Goal: Browse casually

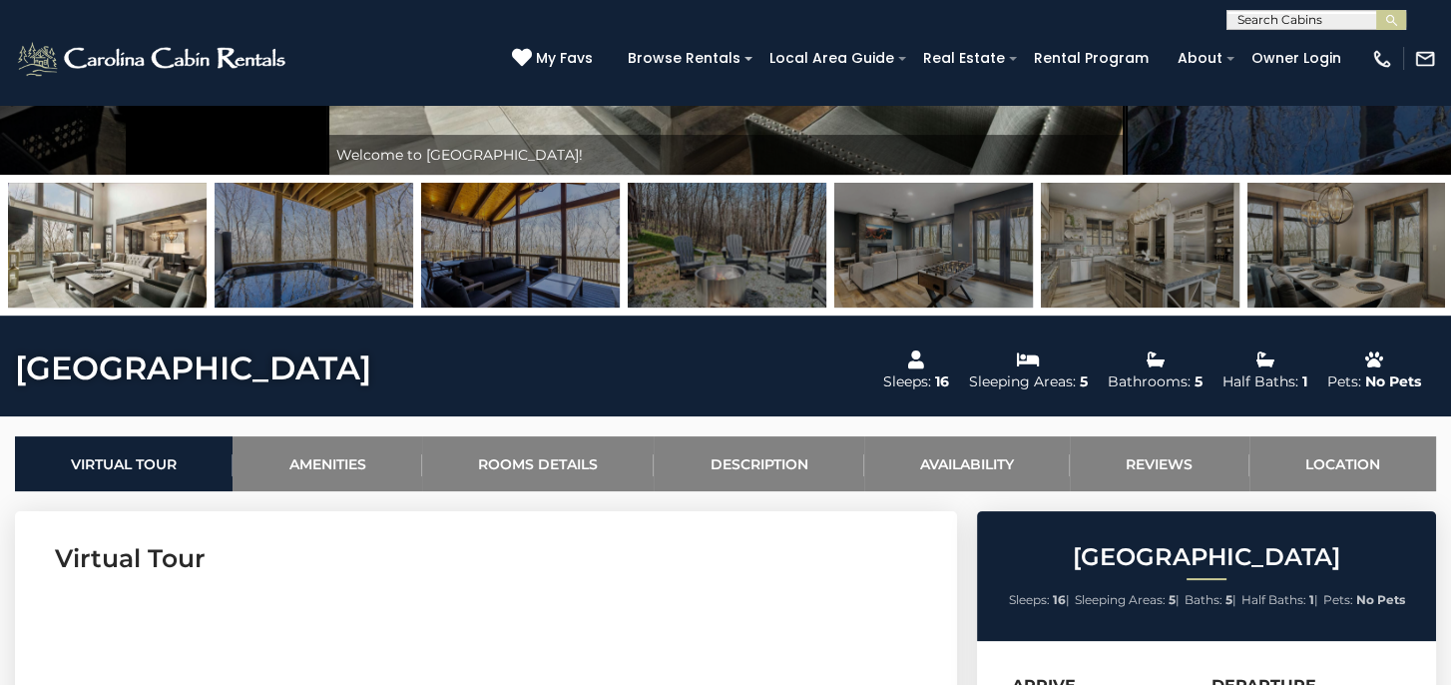
scroll to position [200, 0]
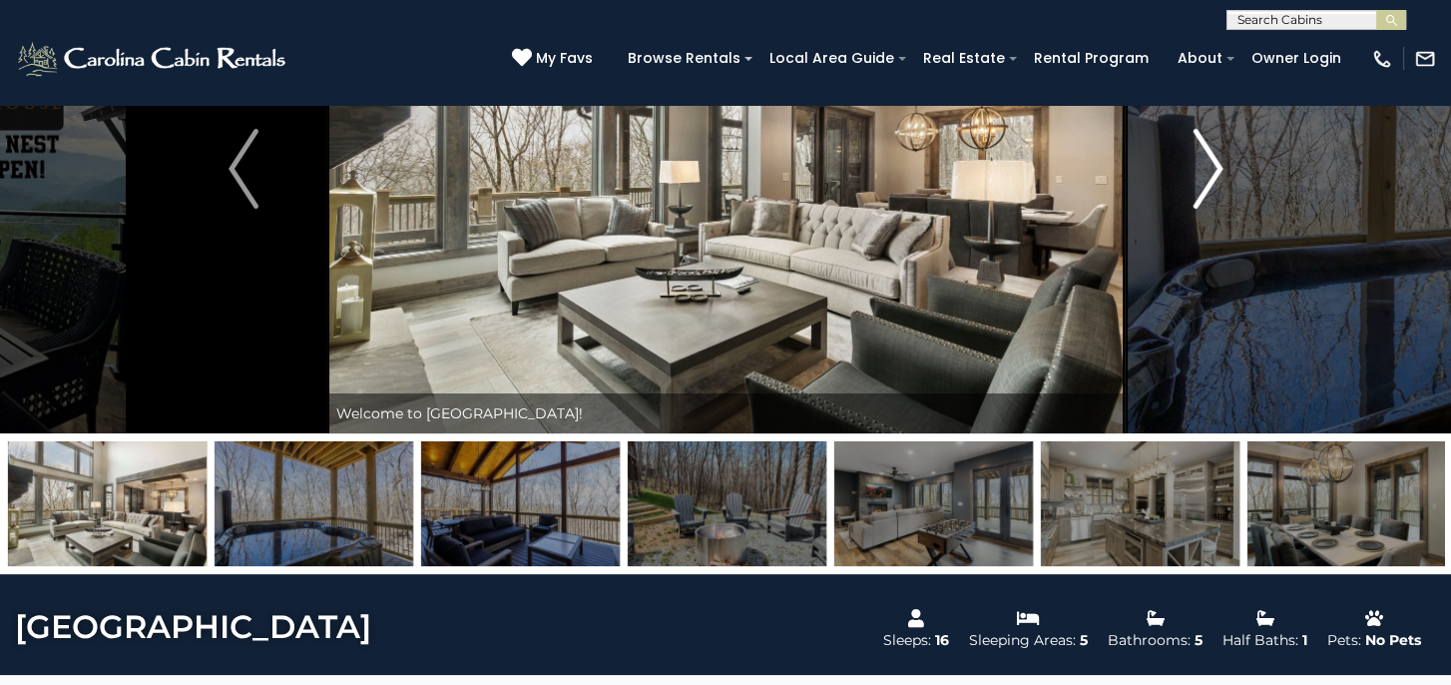
click at [1214, 171] on img "Next" at bounding box center [1208, 169] width 30 height 80
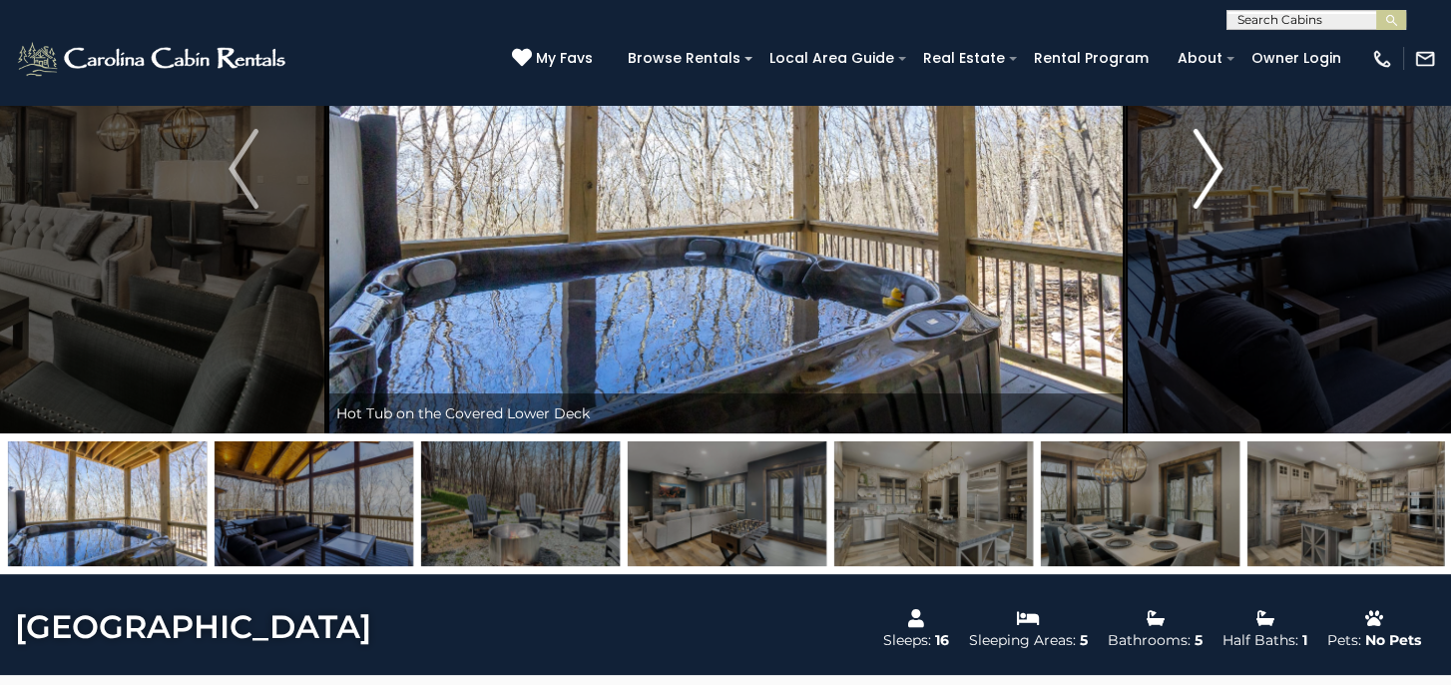
click at [1207, 166] on img "Next" at bounding box center [1208, 169] width 30 height 80
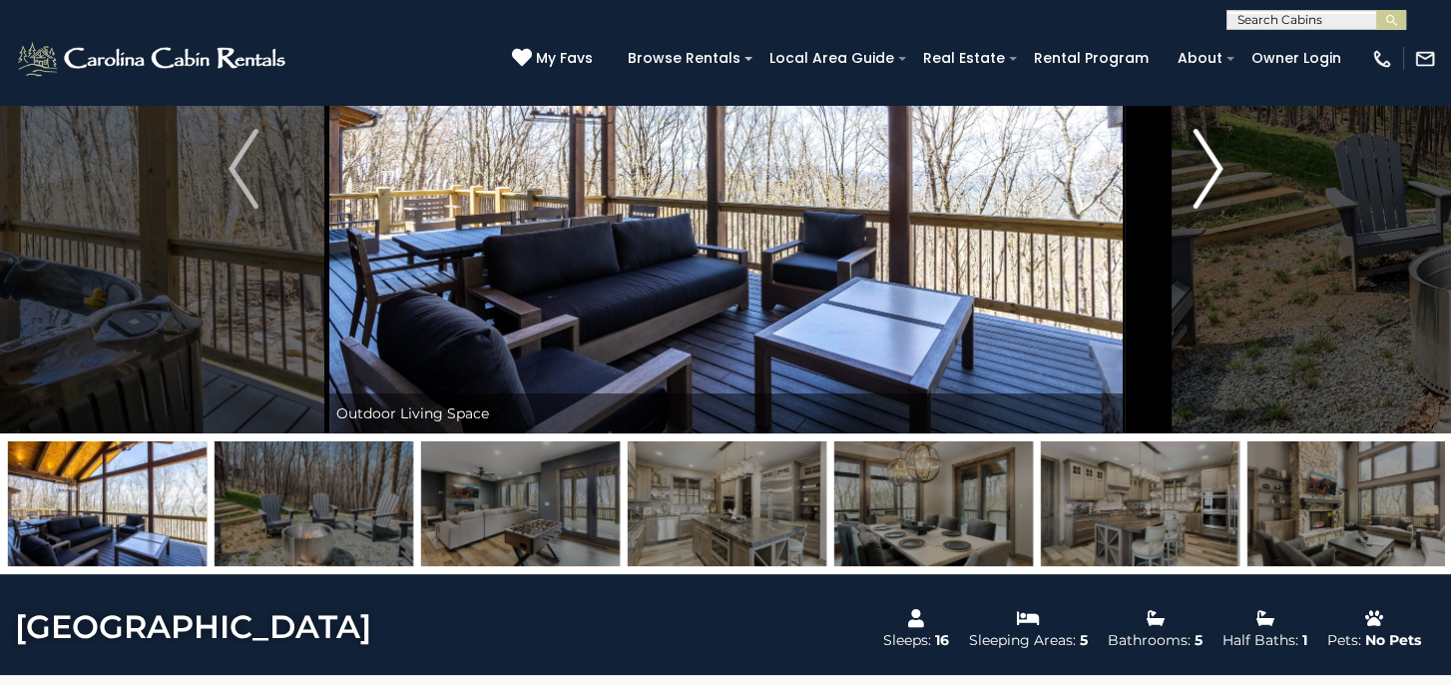
click at [1204, 165] on img "Next" at bounding box center [1208, 169] width 30 height 80
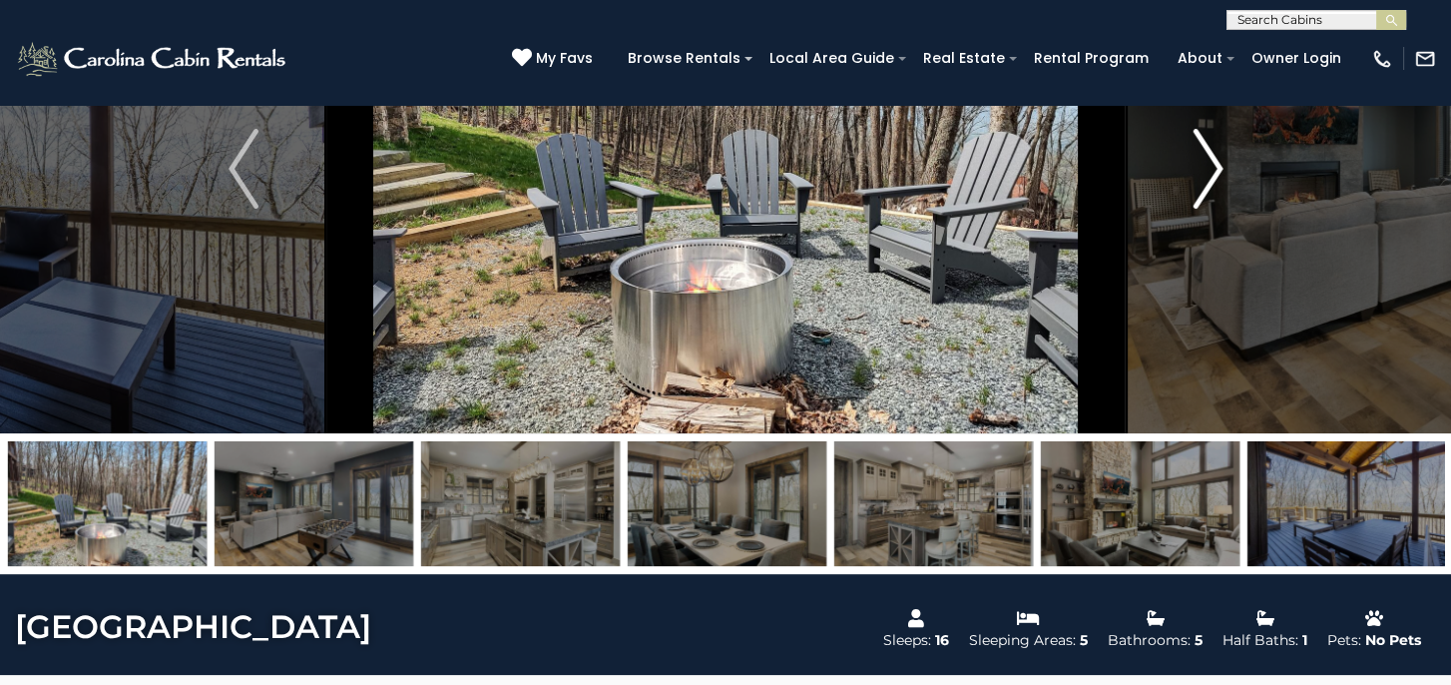
click at [1204, 165] on img "Next" at bounding box center [1208, 169] width 30 height 80
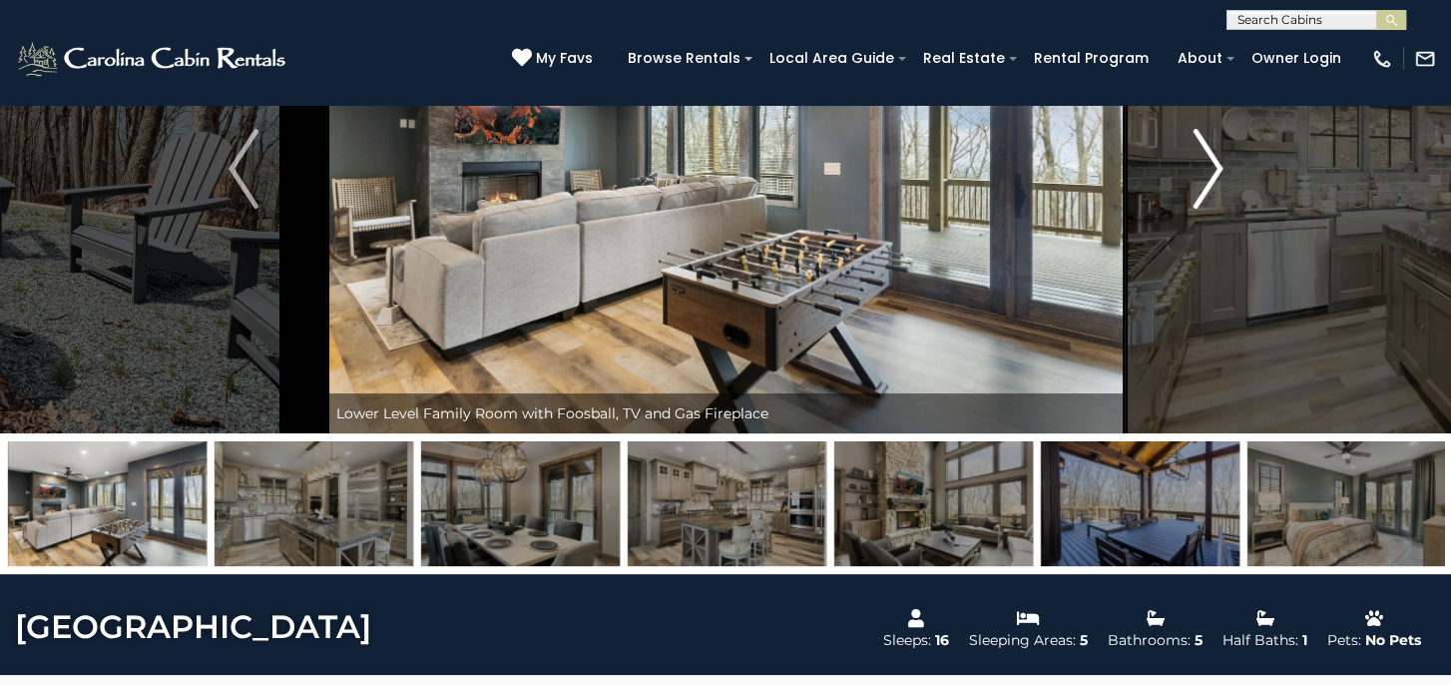
click at [1204, 165] on img "Next" at bounding box center [1208, 169] width 30 height 80
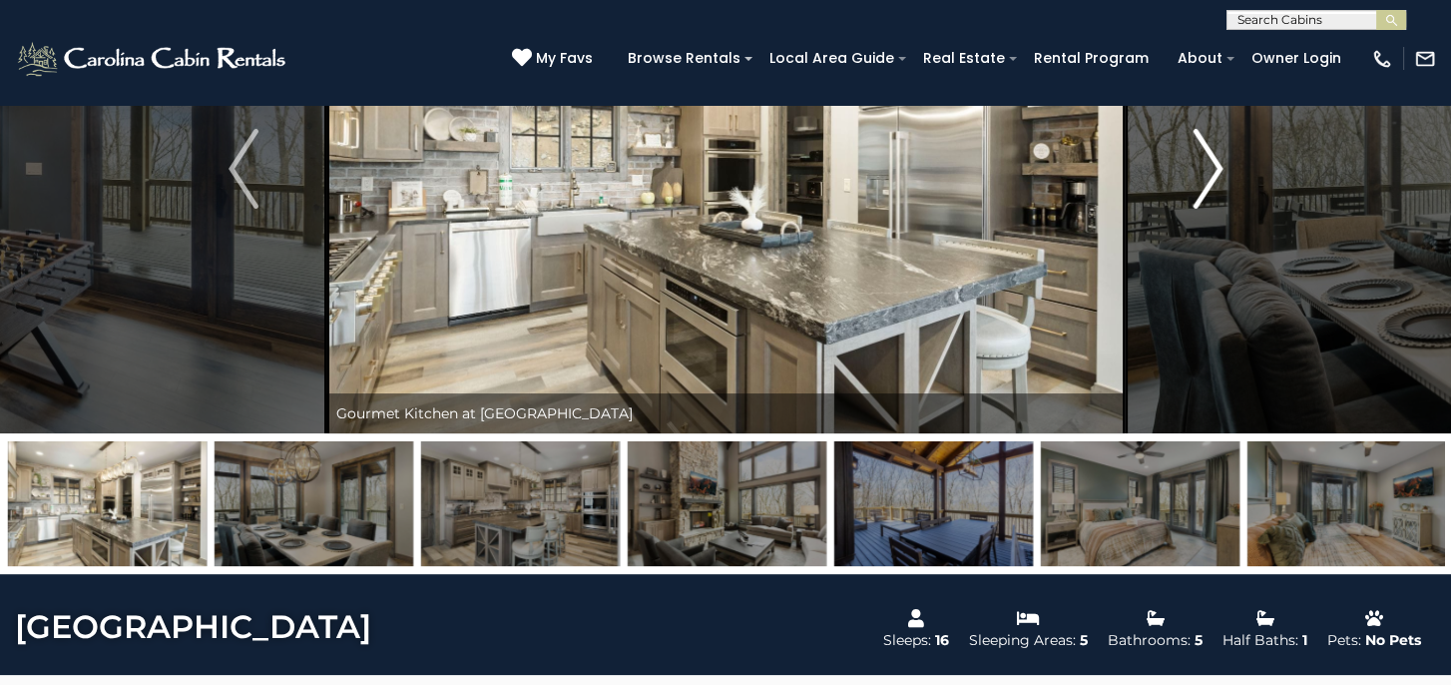
click at [1204, 165] on img "Next" at bounding box center [1208, 169] width 30 height 80
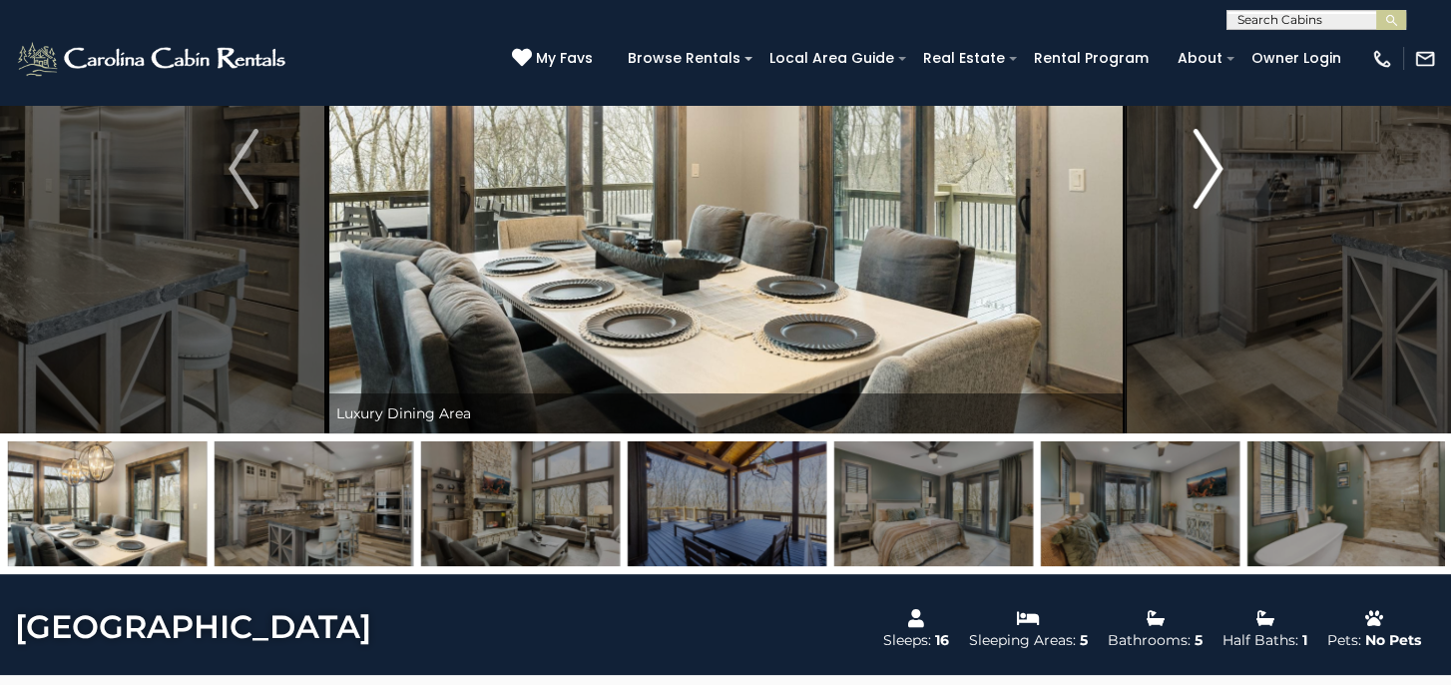
click at [1204, 165] on img "Next" at bounding box center [1208, 169] width 30 height 80
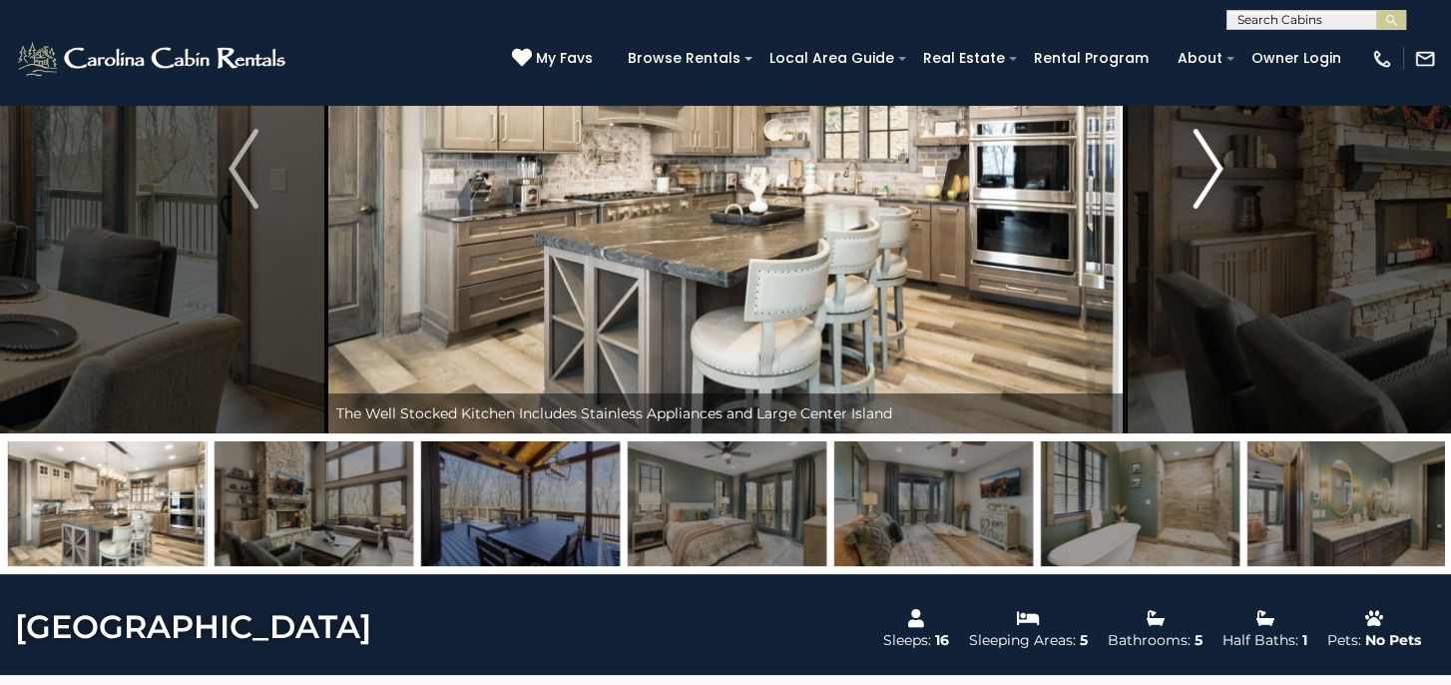
click at [1204, 165] on img "Next" at bounding box center [1208, 169] width 30 height 80
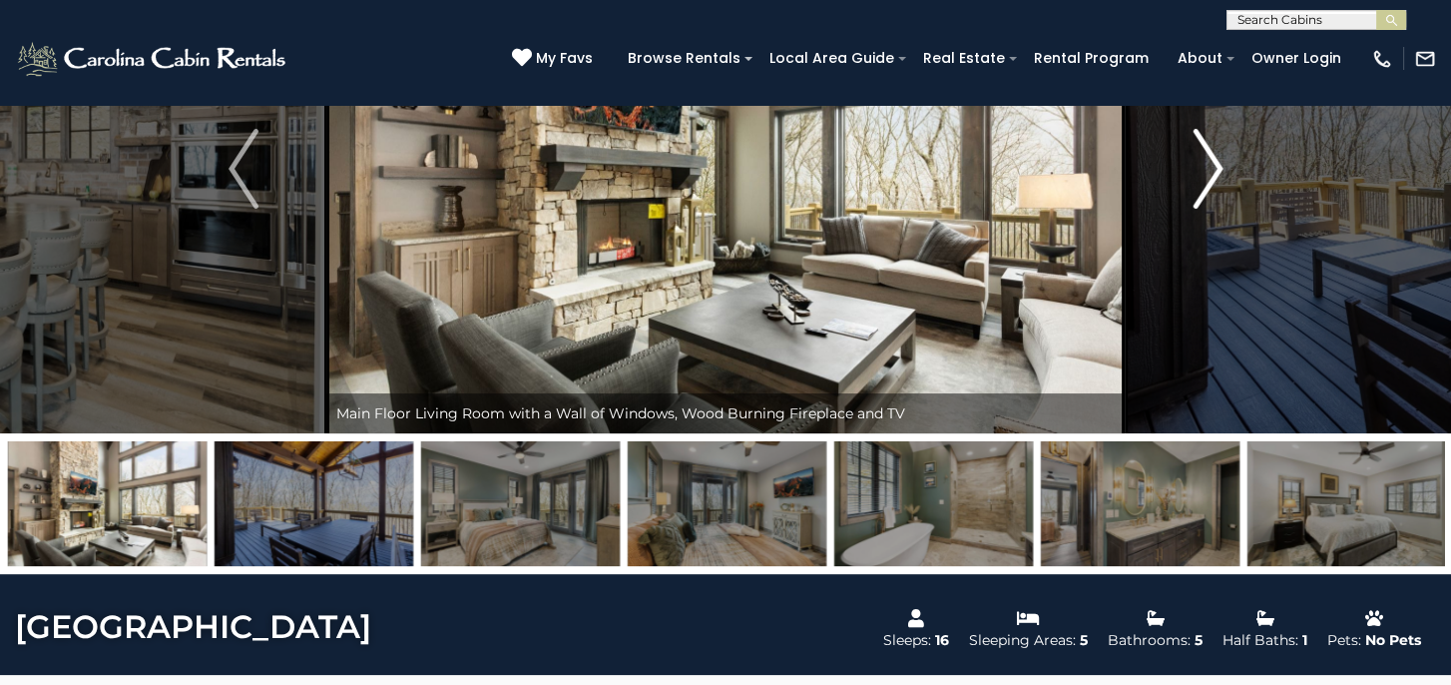
click at [1204, 165] on img "Next" at bounding box center [1208, 169] width 30 height 80
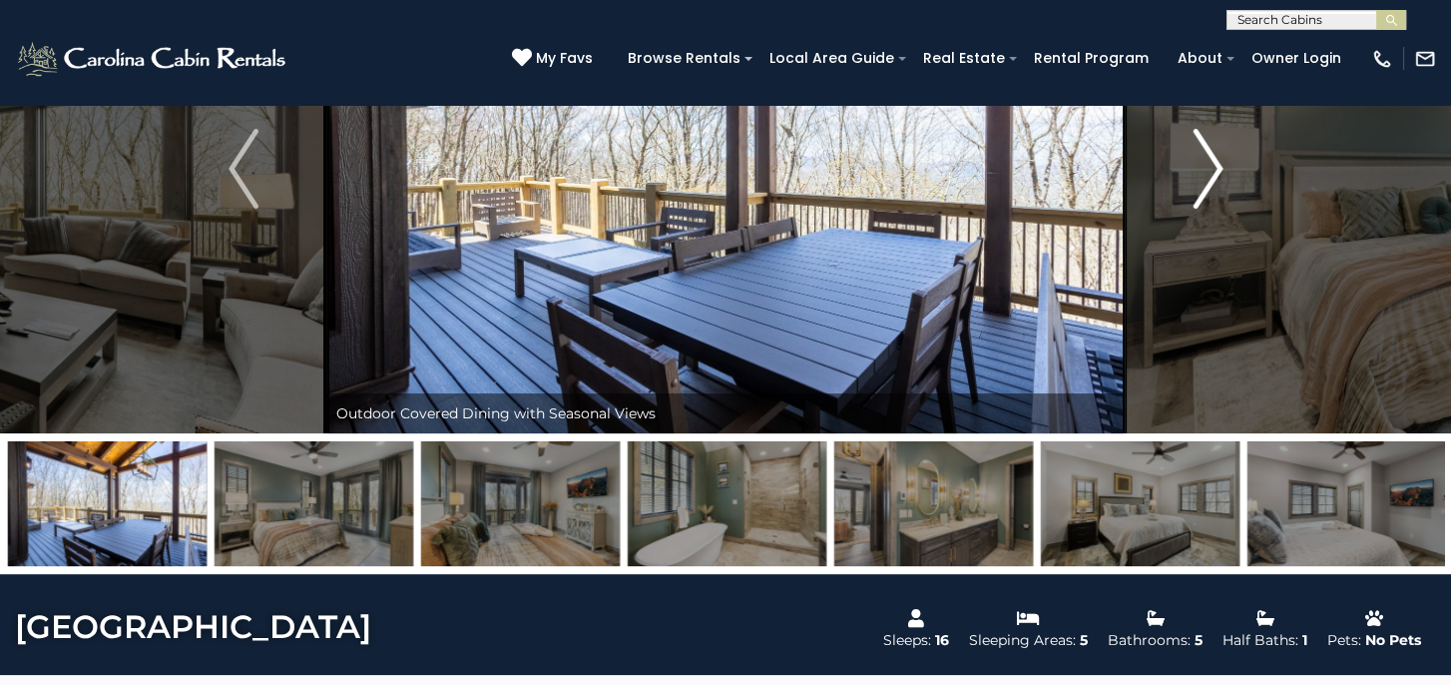
click at [1204, 165] on img "Next" at bounding box center [1208, 169] width 30 height 80
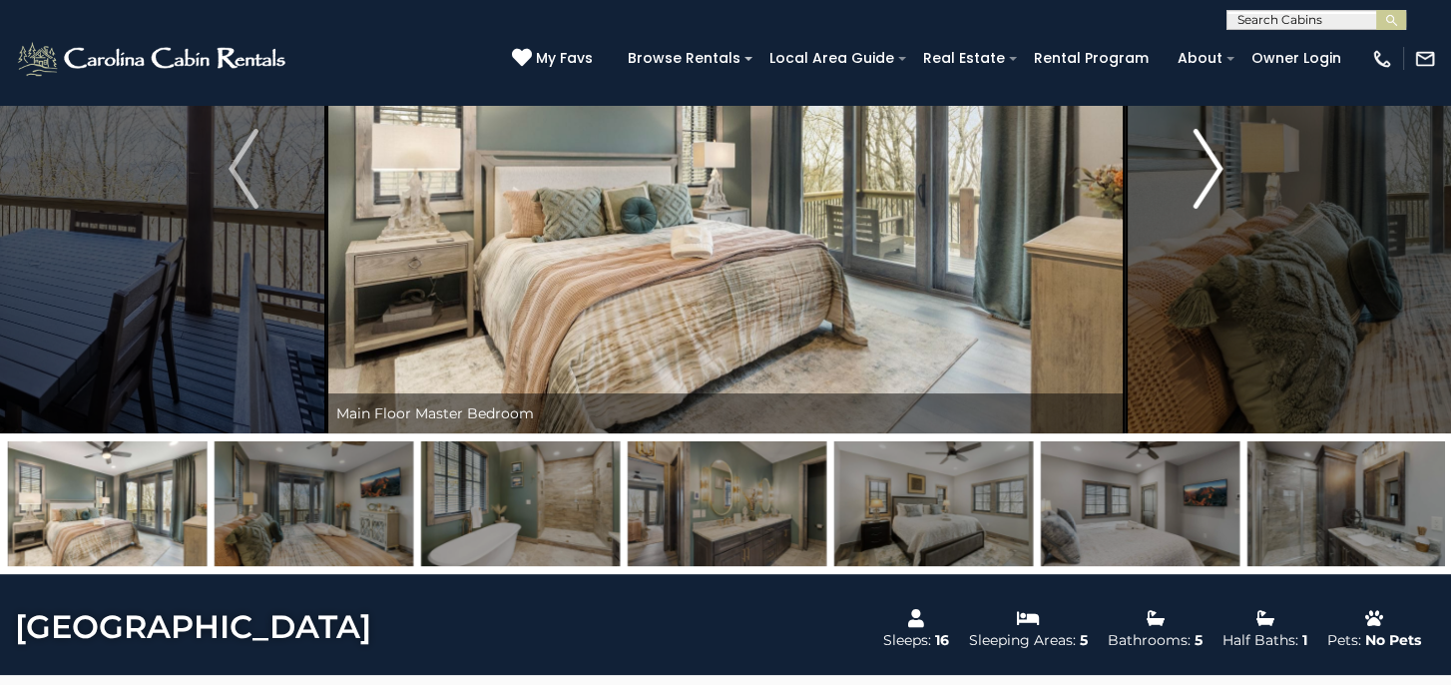
click at [1204, 165] on img "Next" at bounding box center [1208, 169] width 30 height 80
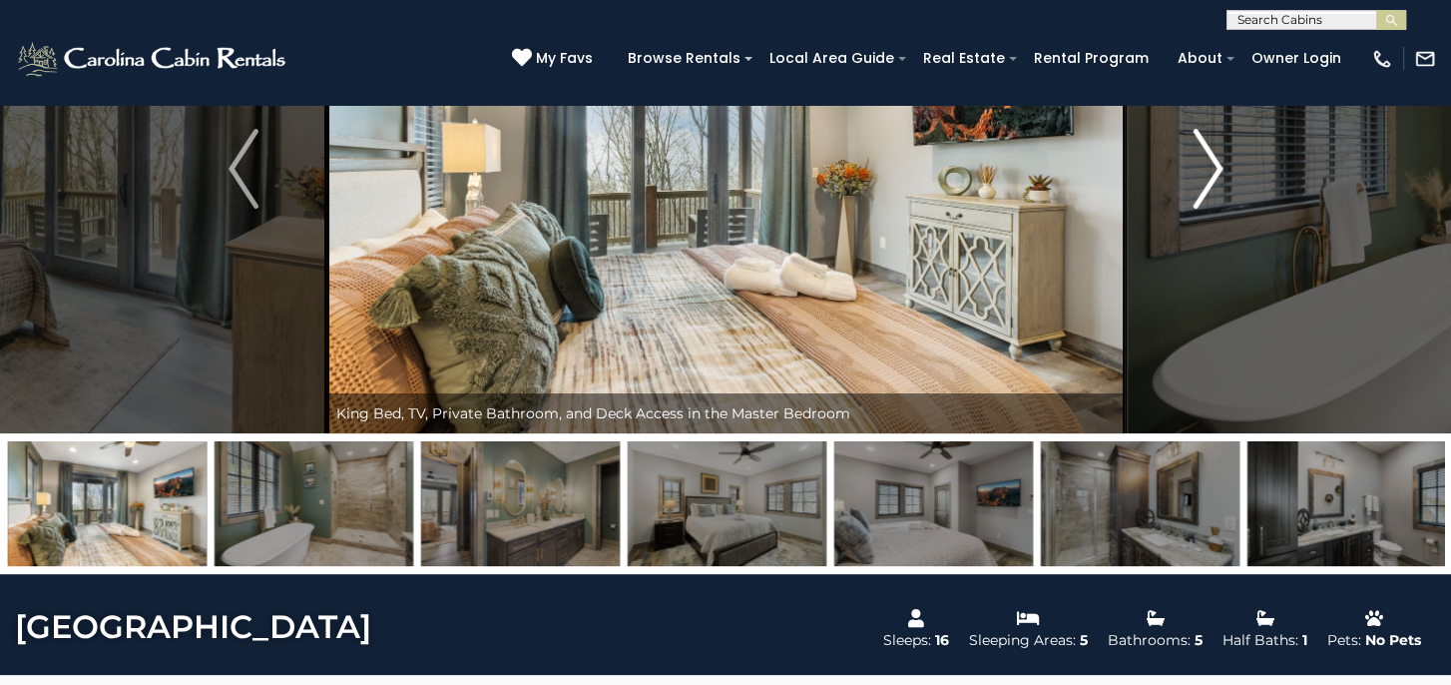
click at [1202, 165] on img "Next" at bounding box center [1208, 169] width 30 height 80
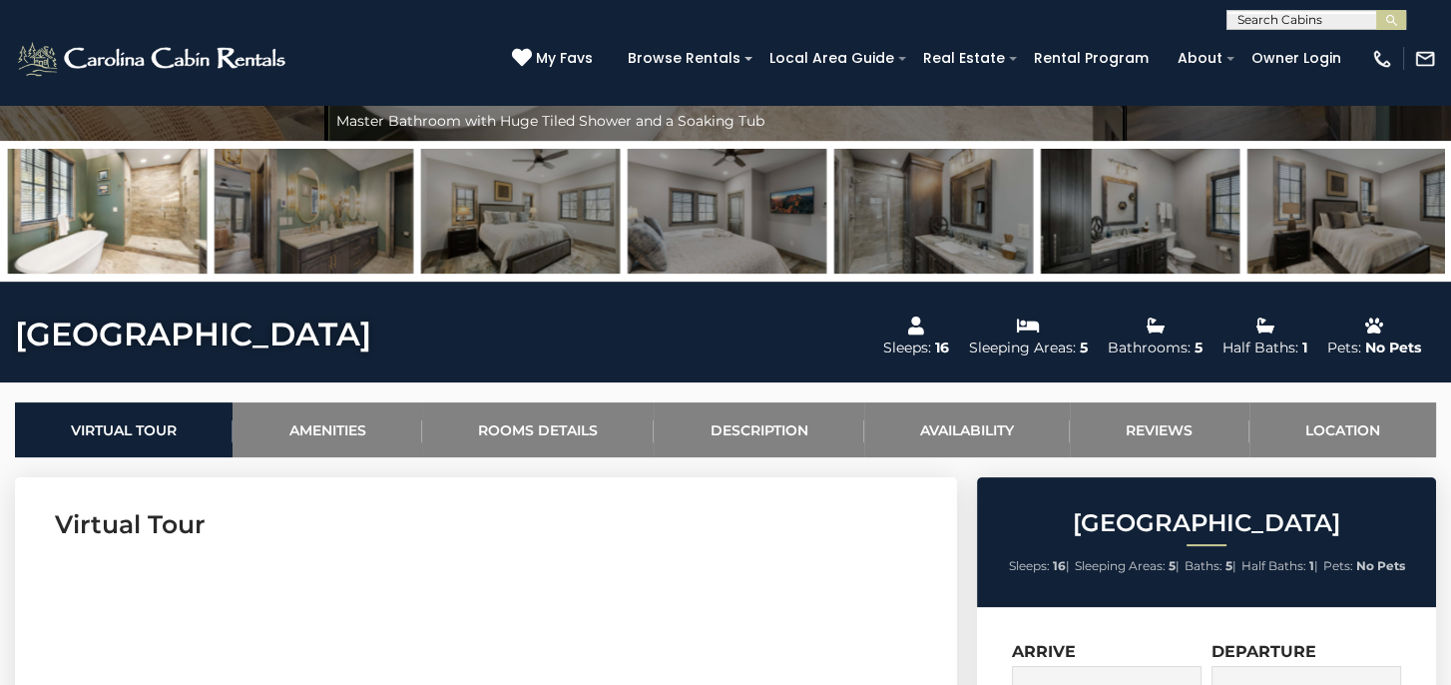
scroll to position [399, 0]
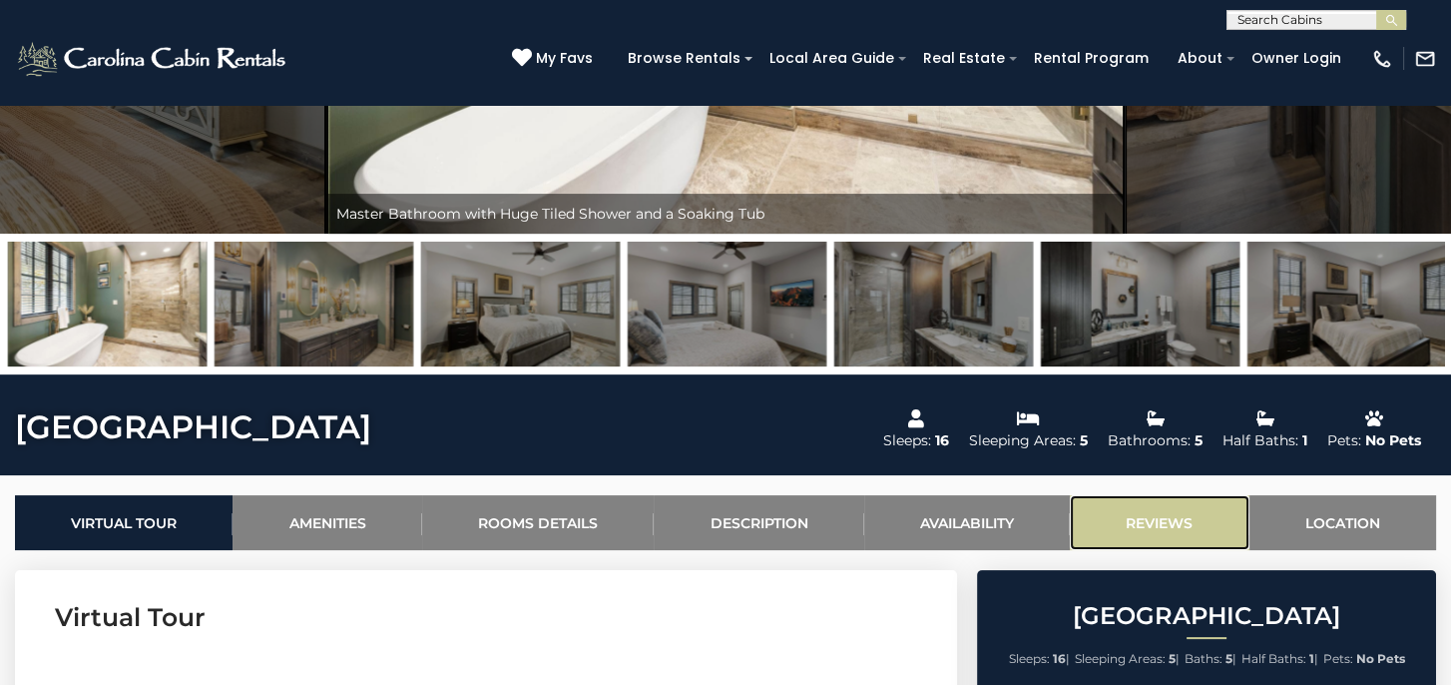
click at [1174, 529] on link "Reviews" at bounding box center [1159, 522] width 179 height 55
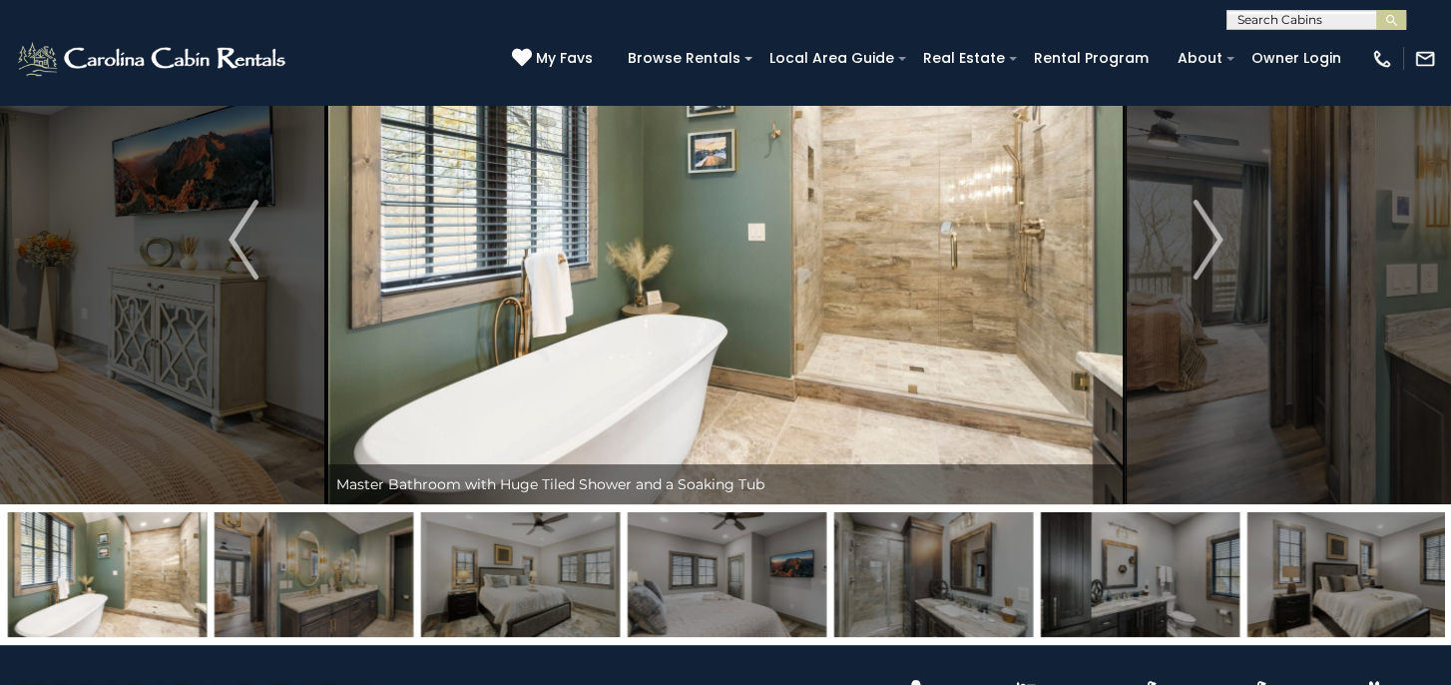
scroll to position [0, 0]
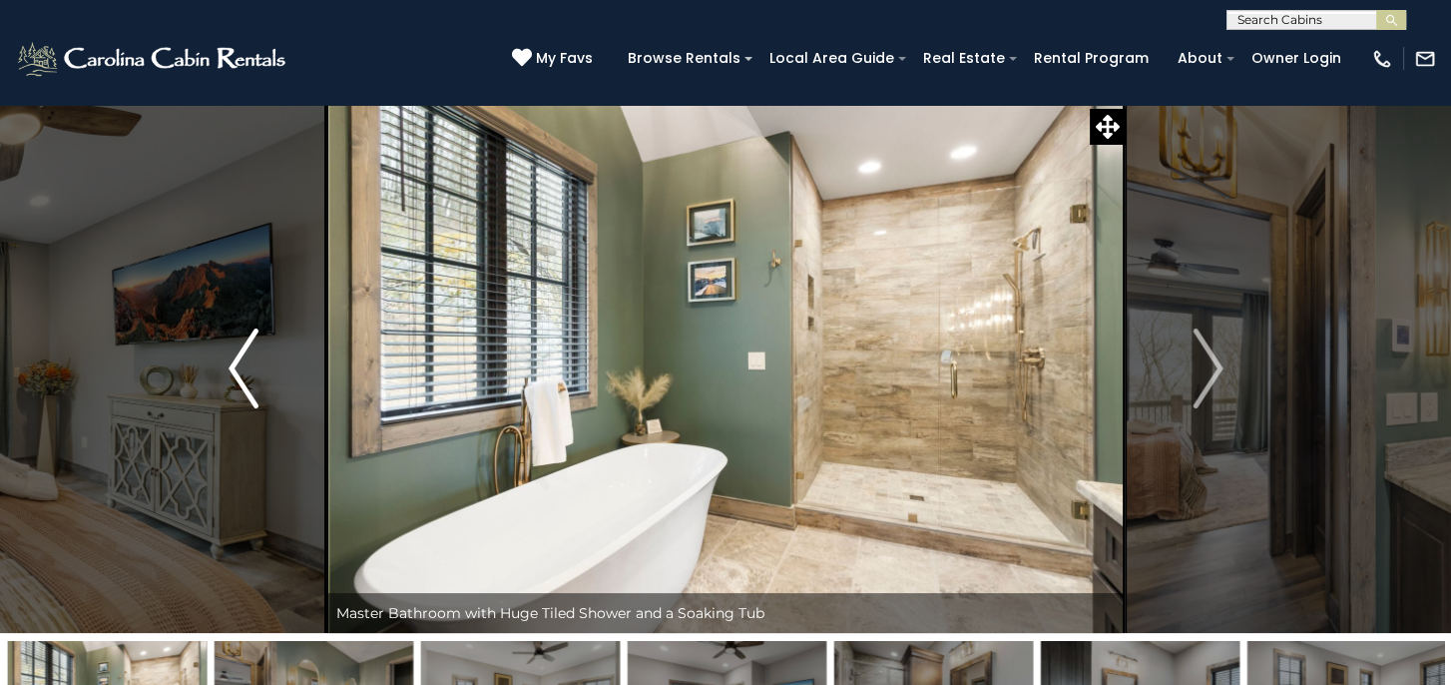
click at [252, 352] on img "Previous" at bounding box center [244, 368] width 30 height 80
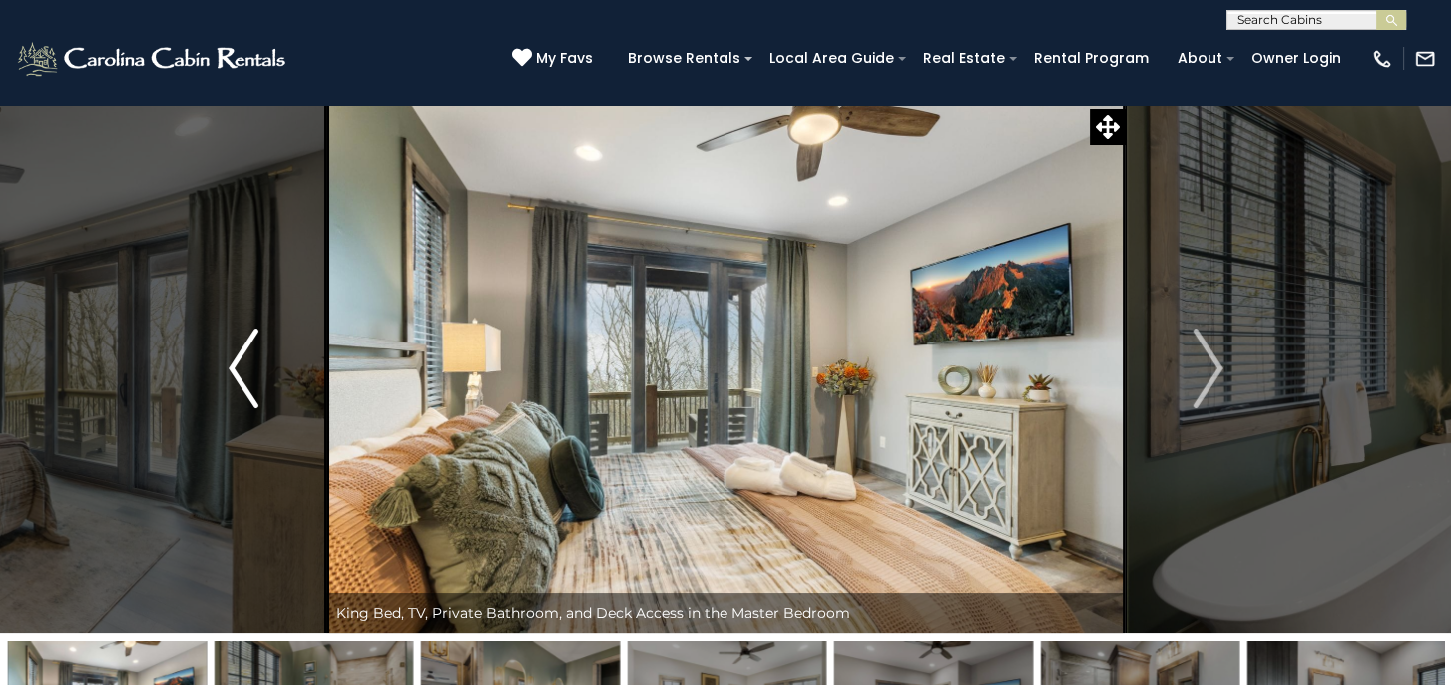
click at [252, 352] on img "Previous" at bounding box center [244, 368] width 30 height 80
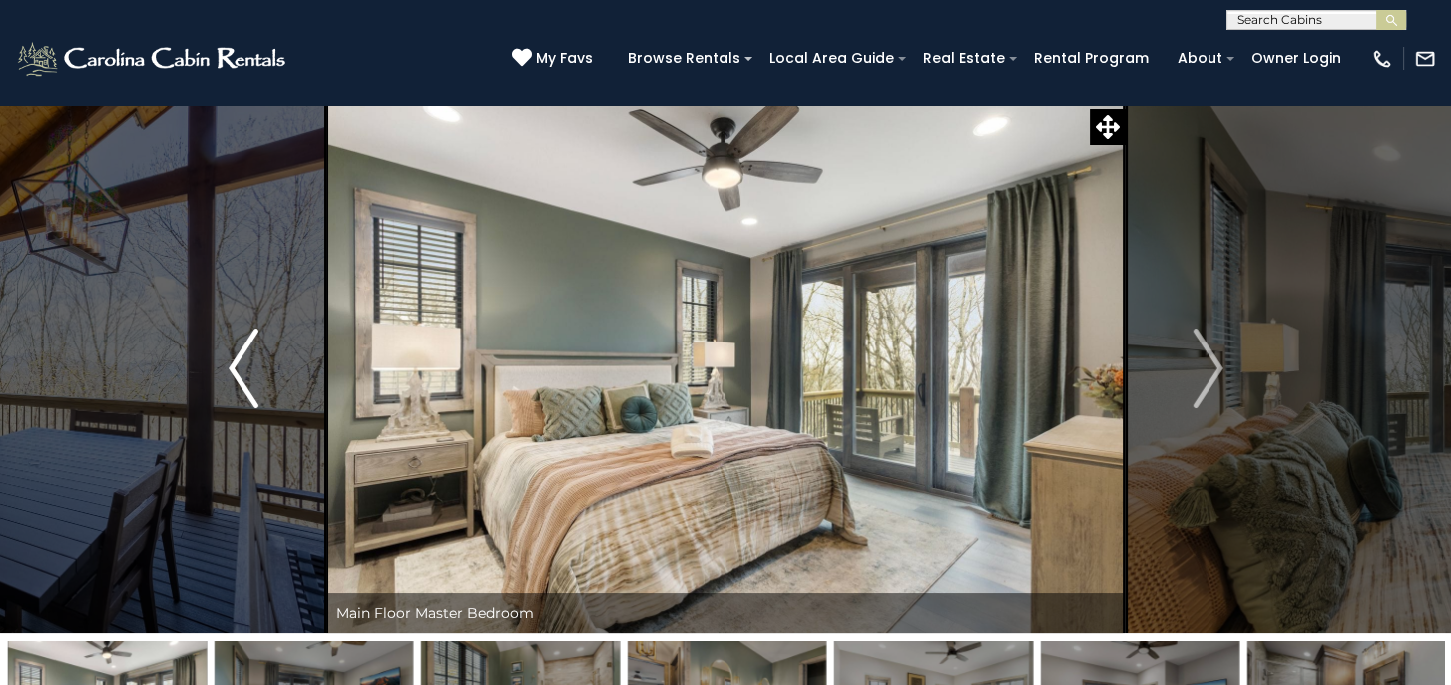
click at [252, 352] on img "Previous" at bounding box center [244, 368] width 30 height 80
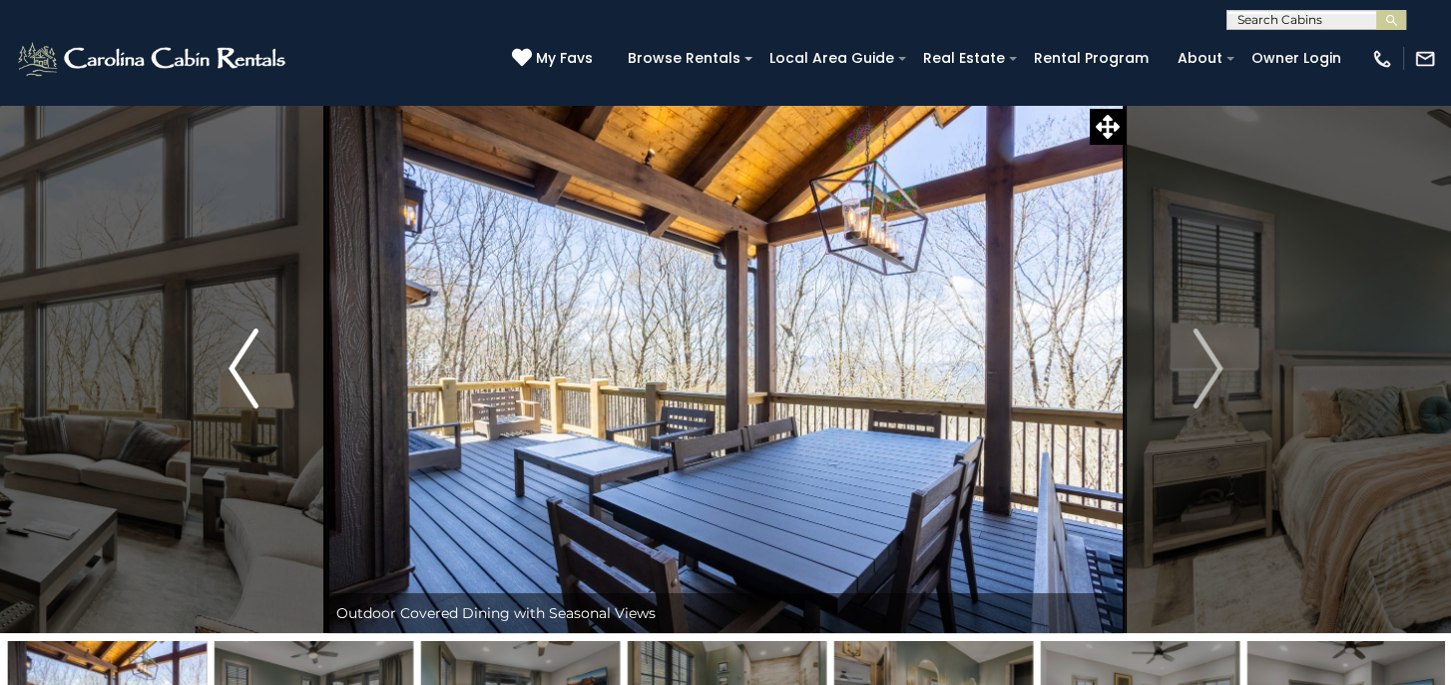
click at [252, 352] on img "Previous" at bounding box center [244, 368] width 30 height 80
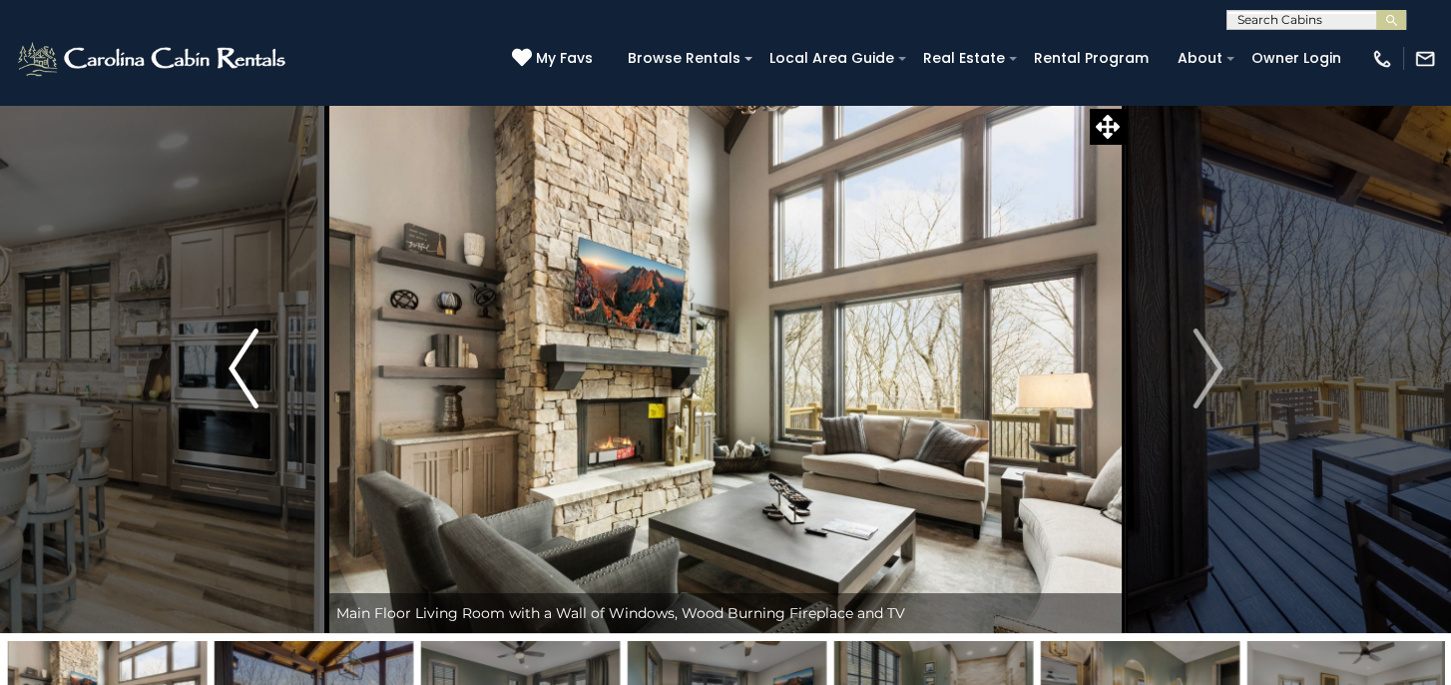
click at [251, 352] on img "Previous" at bounding box center [244, 368] width 30 height 80
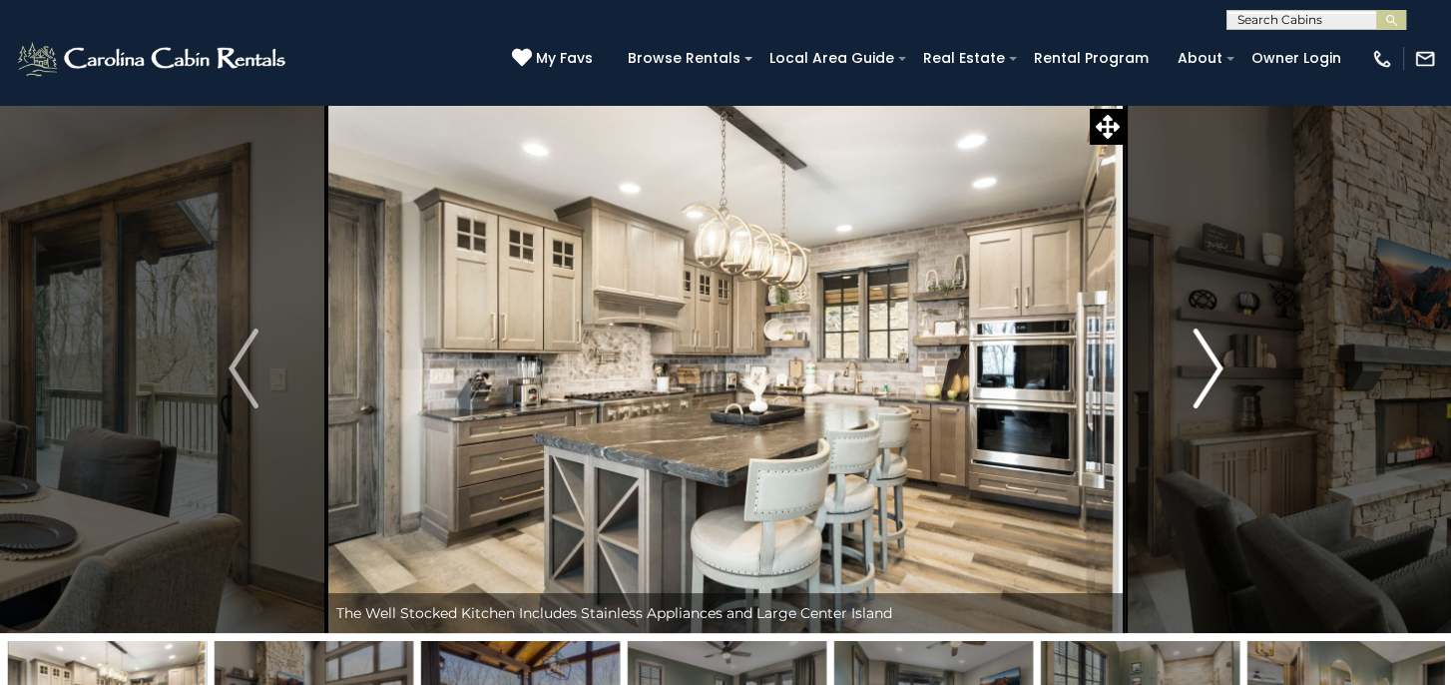
click at [1210, 372] on img "Next" at bounding box center [1208, 368] width 30 height 80
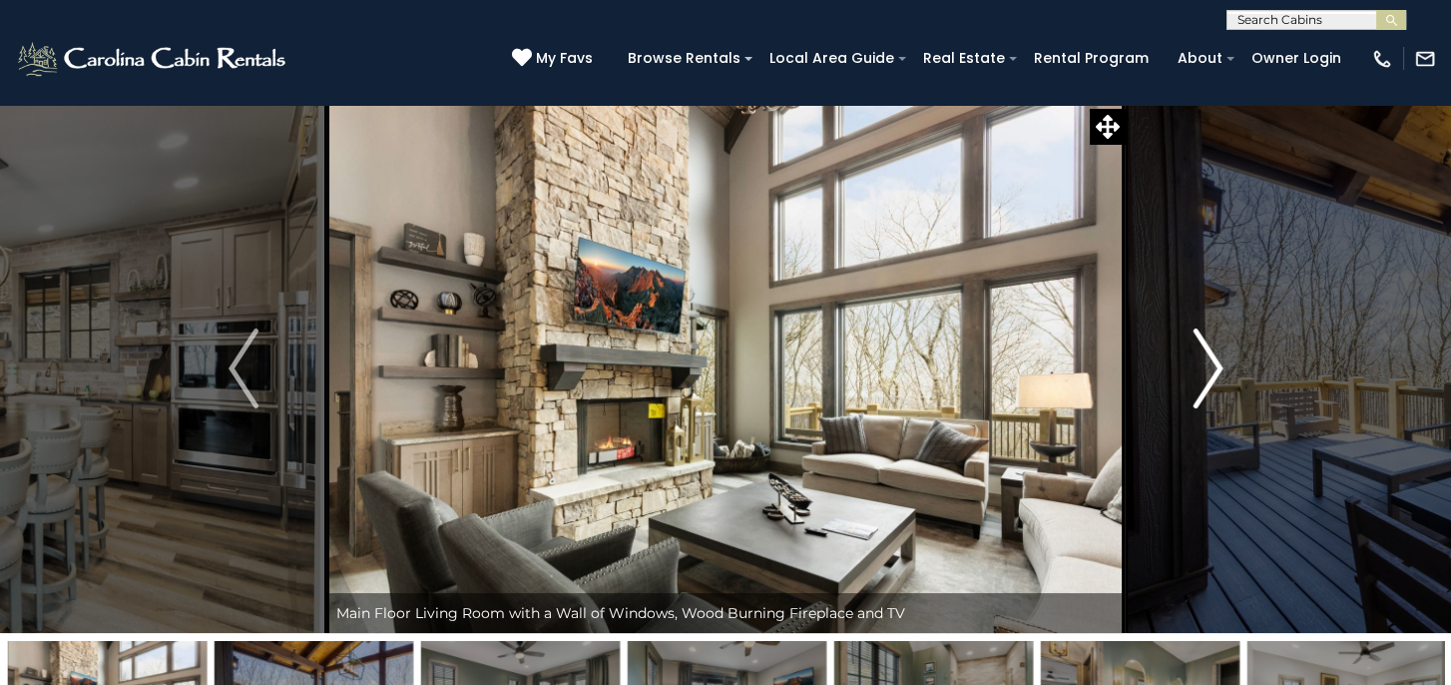
click at [1206, 372] on img "Next" at bounding box center [1208, 368] width 30 height 80
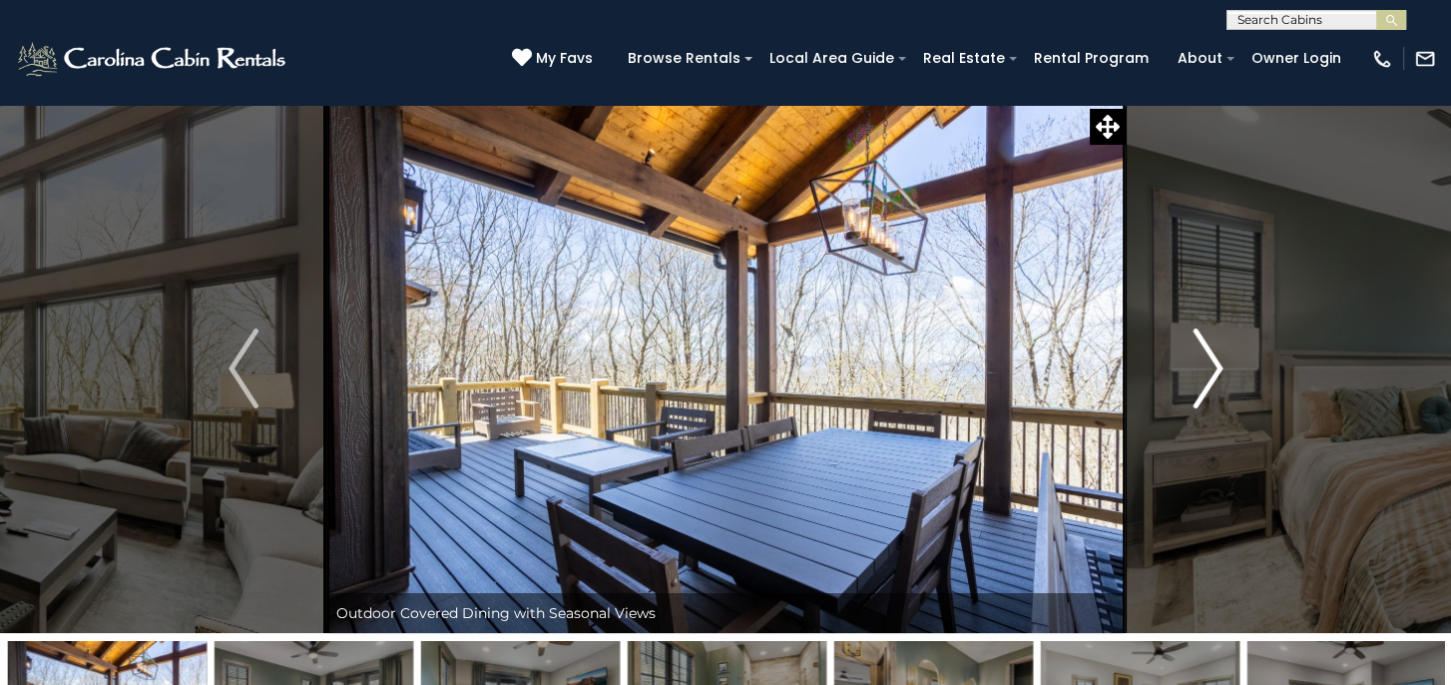
click at [1206, 372] on img "Next" at bounding box center [1208, 368] width 30 height 80
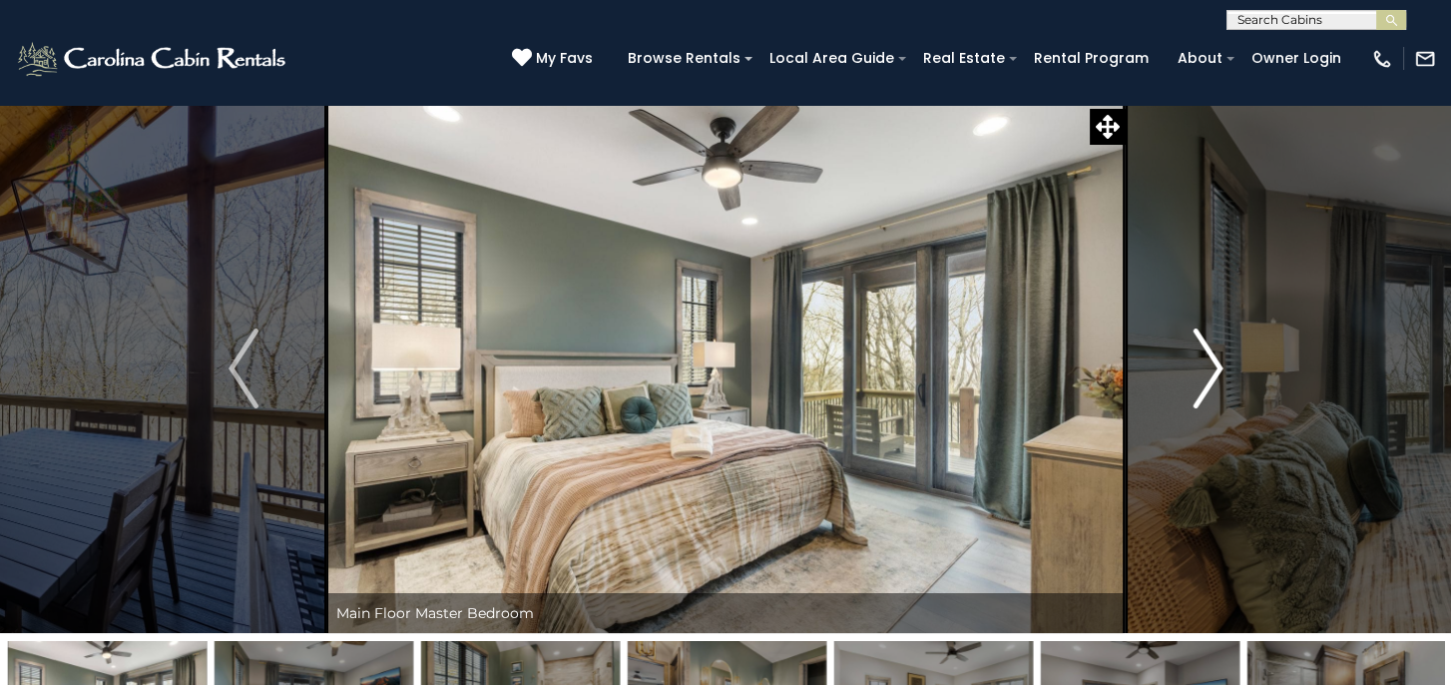
click at [1206, 372] on img "Next" at bounding box center [1208, 368] width 30 height 80
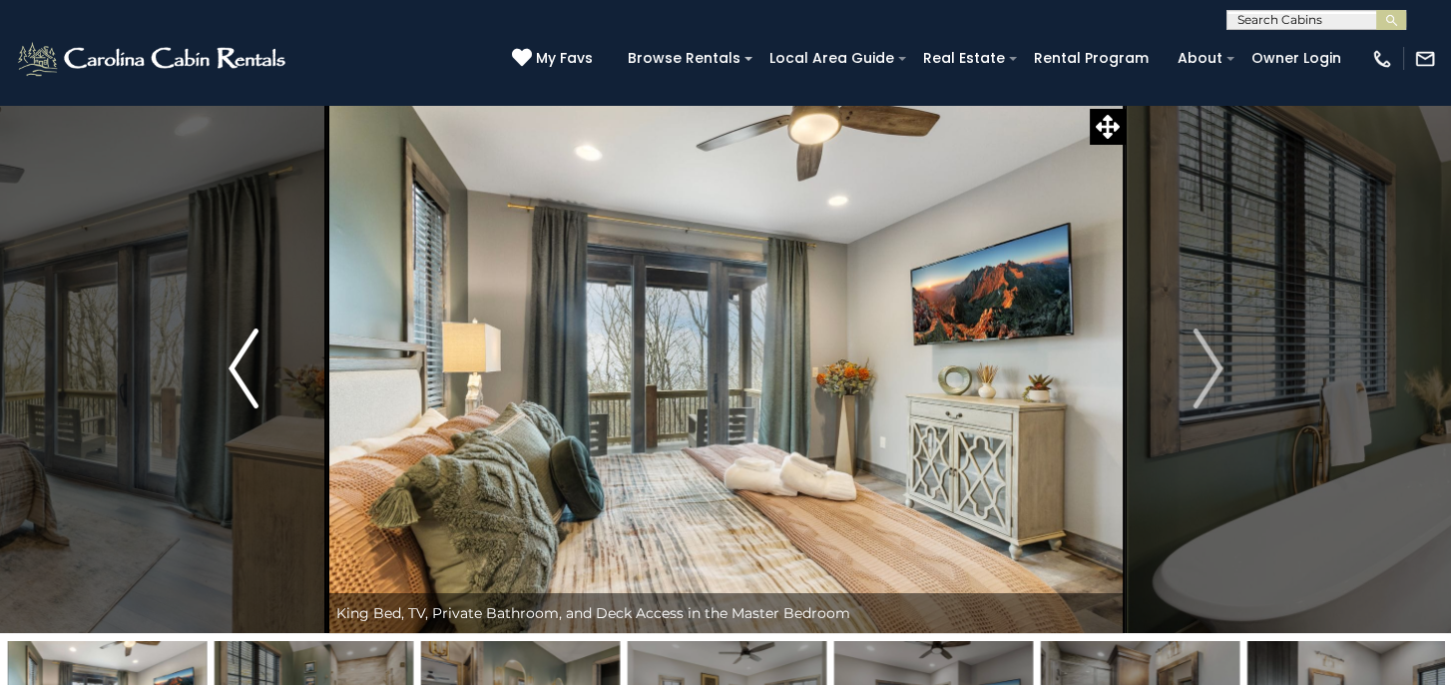
drag, startPoint x: 242, startPoint y: 354, endPoint x: 250, endPoint y: 348, distance: 10.8
click at [242, 354] on img "Previous" at bounding box center [244, 368] width 30 height 80
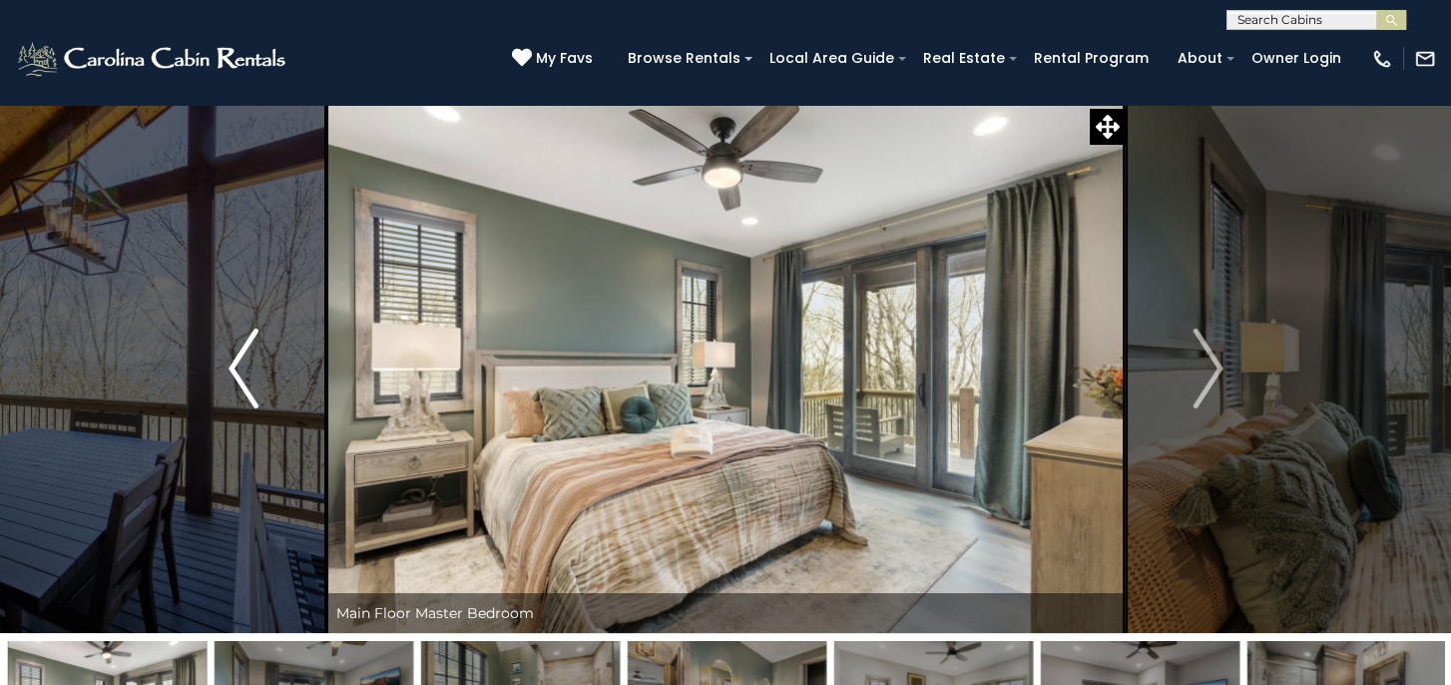
click at [244, 366] on img "Previous" at bounding box center [244, 368] width 30 height 80
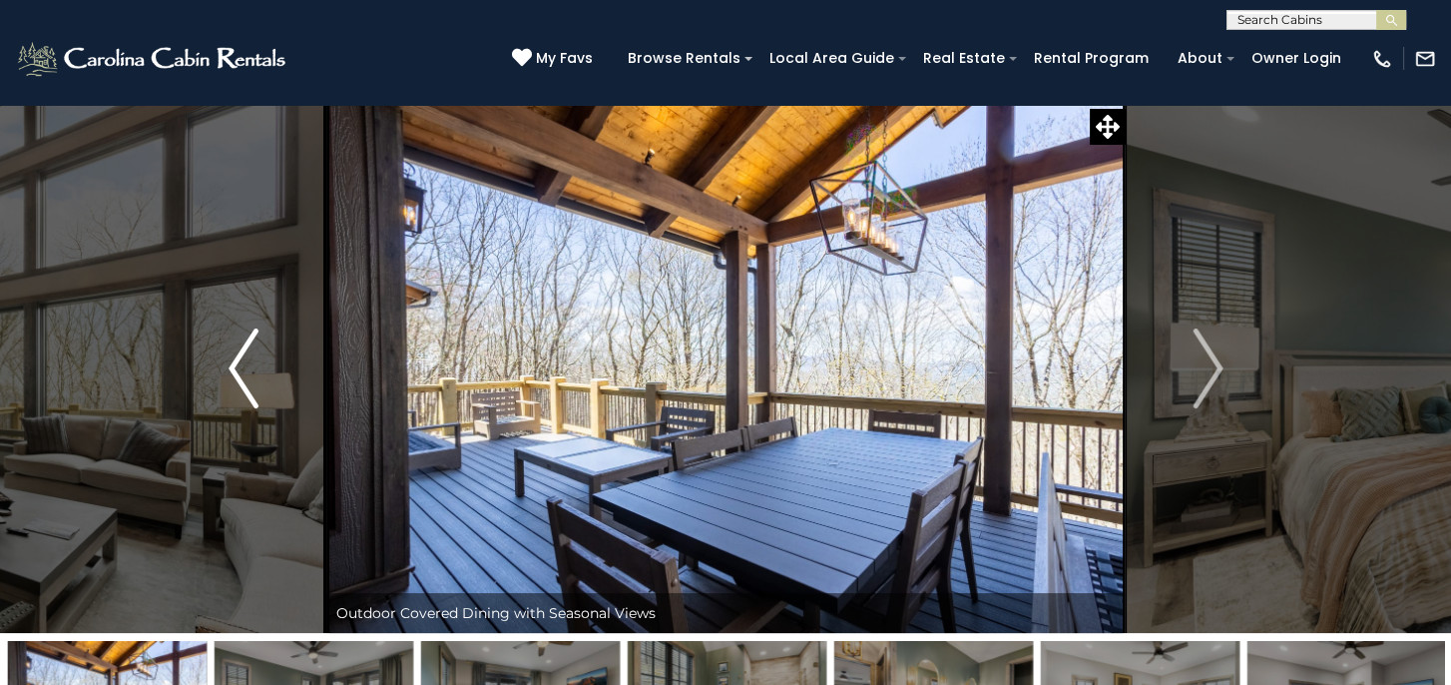
click at [242, 366] on img "Previous" at bounding box center [244, 368] width 30 height 80
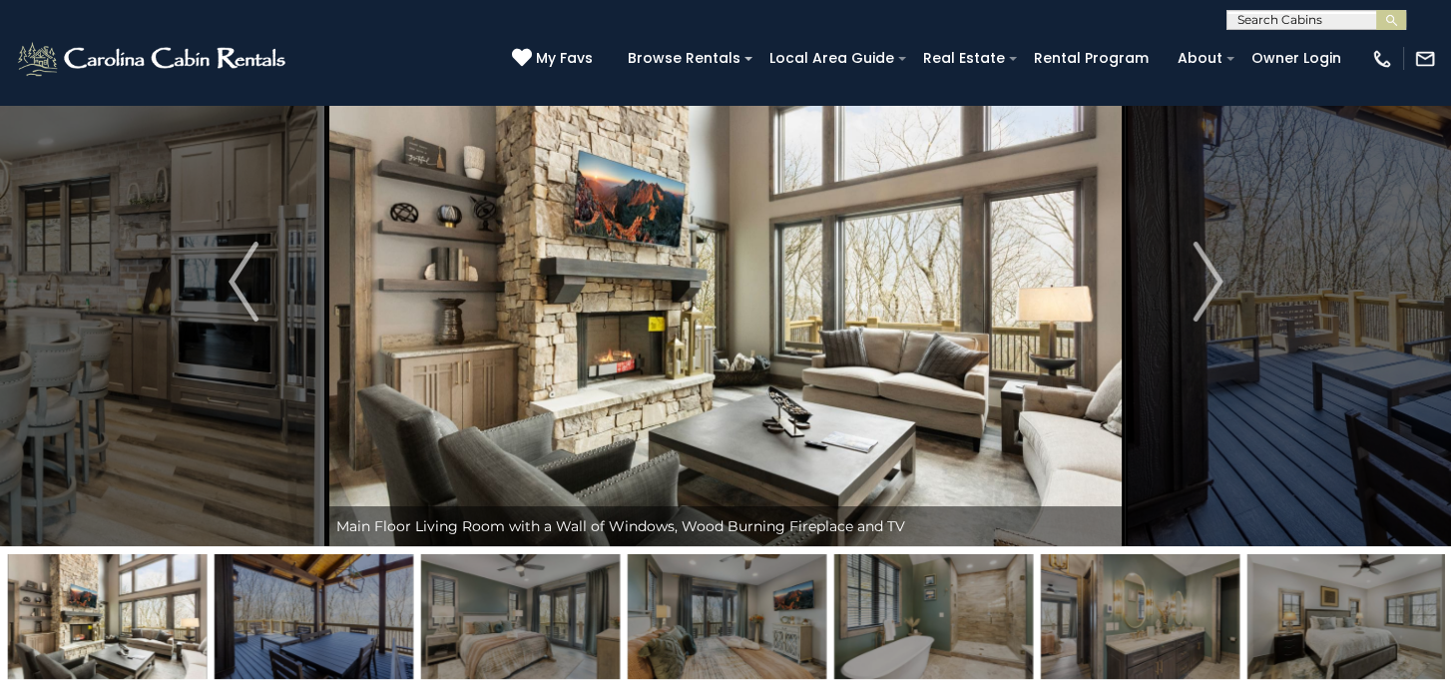
scroll to position [299, 0]
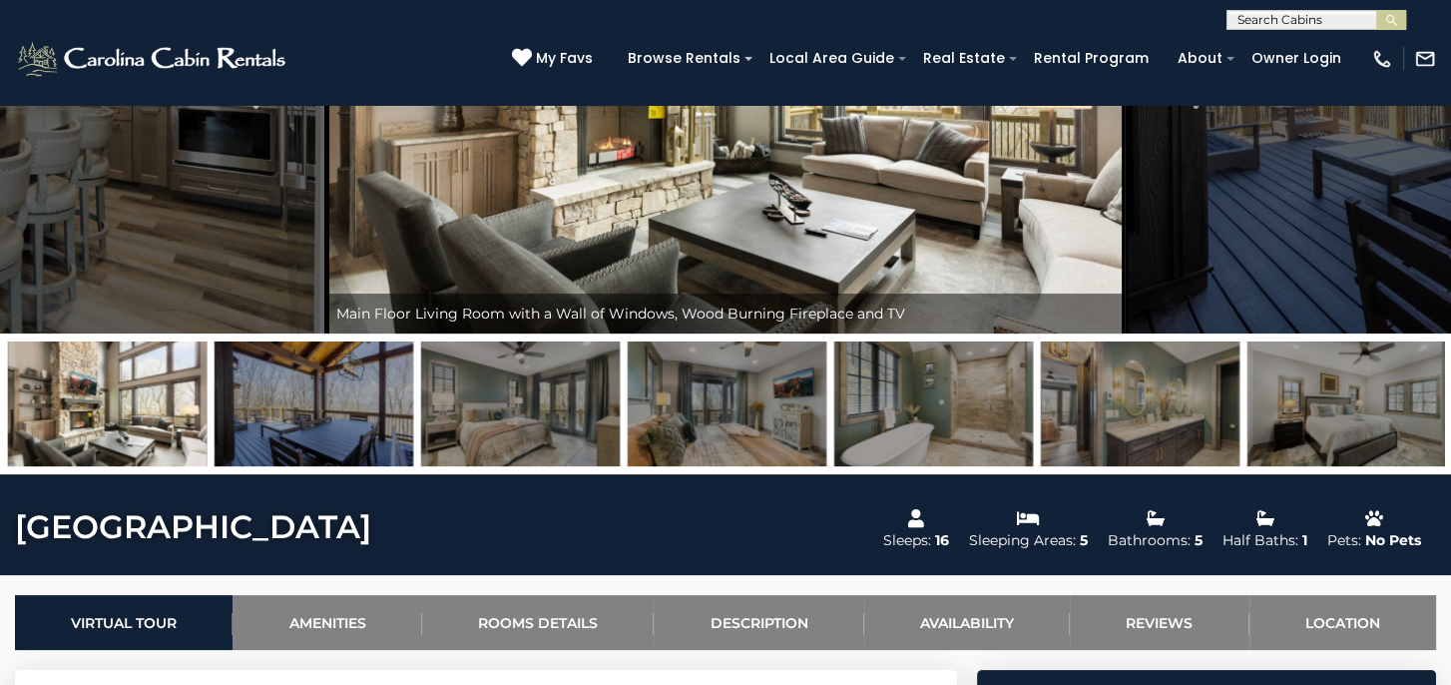
click at [96, 424] on img at bounding box center [107, 403] width 199 height 125
click at [1402, 421] on img at bounding box center [1347, 403] width 199 height 125
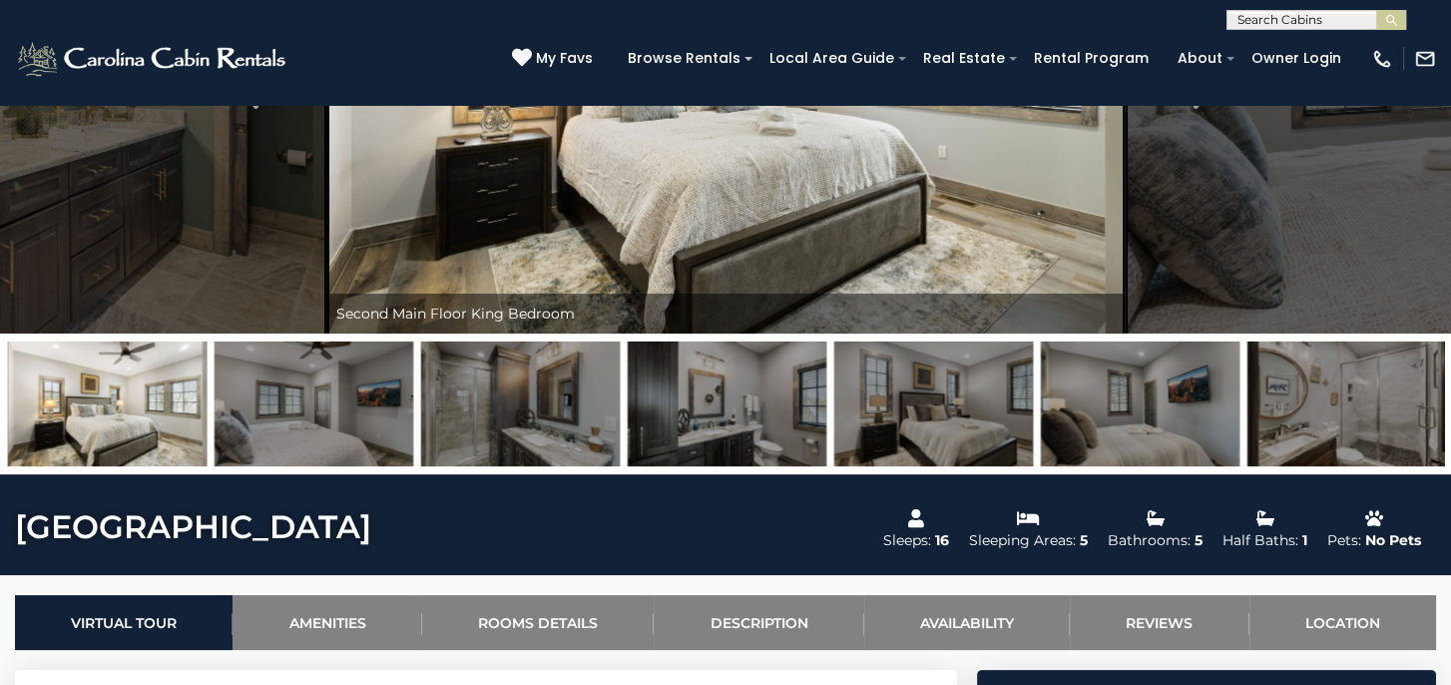
click at [1446, 421] on div at bounding box center [725, 403] width 1451 height 141
click at [1415, 425] on img at bounding box center [1347, 403] width 199 height 125
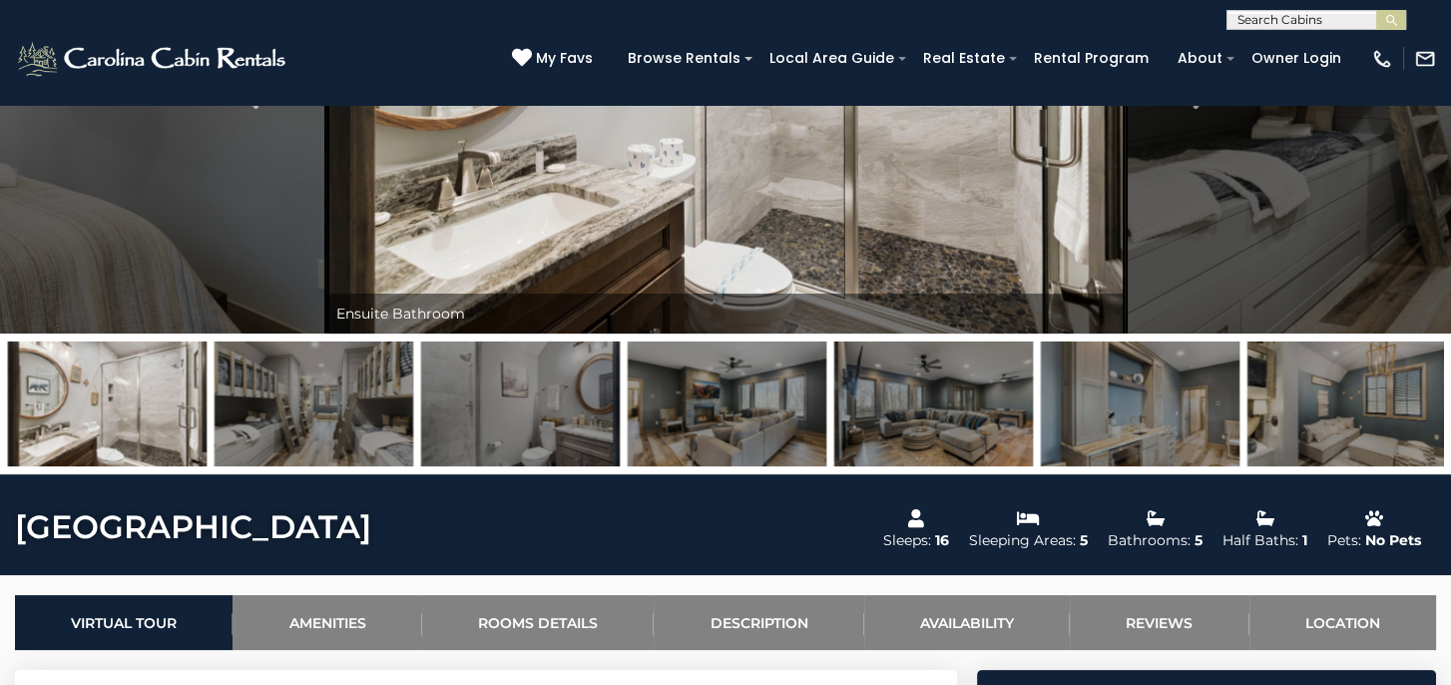
click at [1415, 425] on img at bounding box center [1347, 403] width 199 height 125
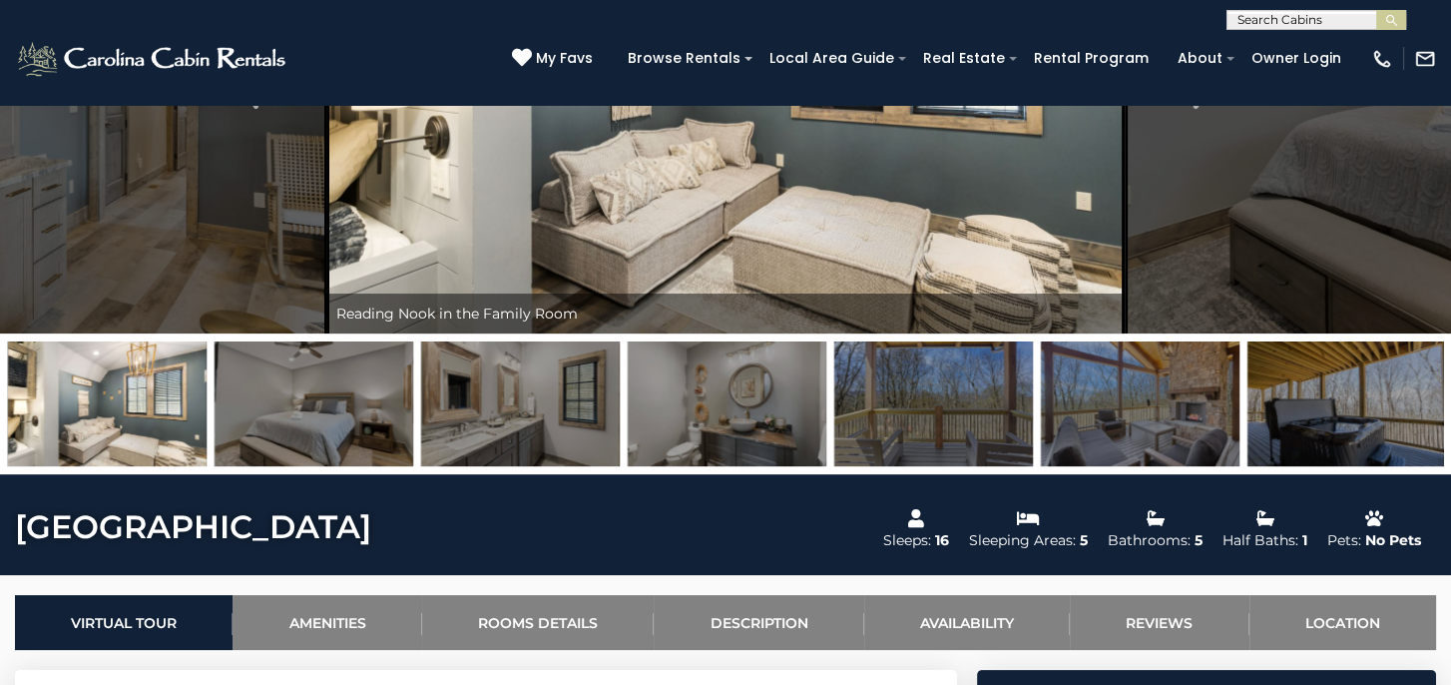
click at [1415, 425] on img at bounding box center [1347, 403] width 199 height 125
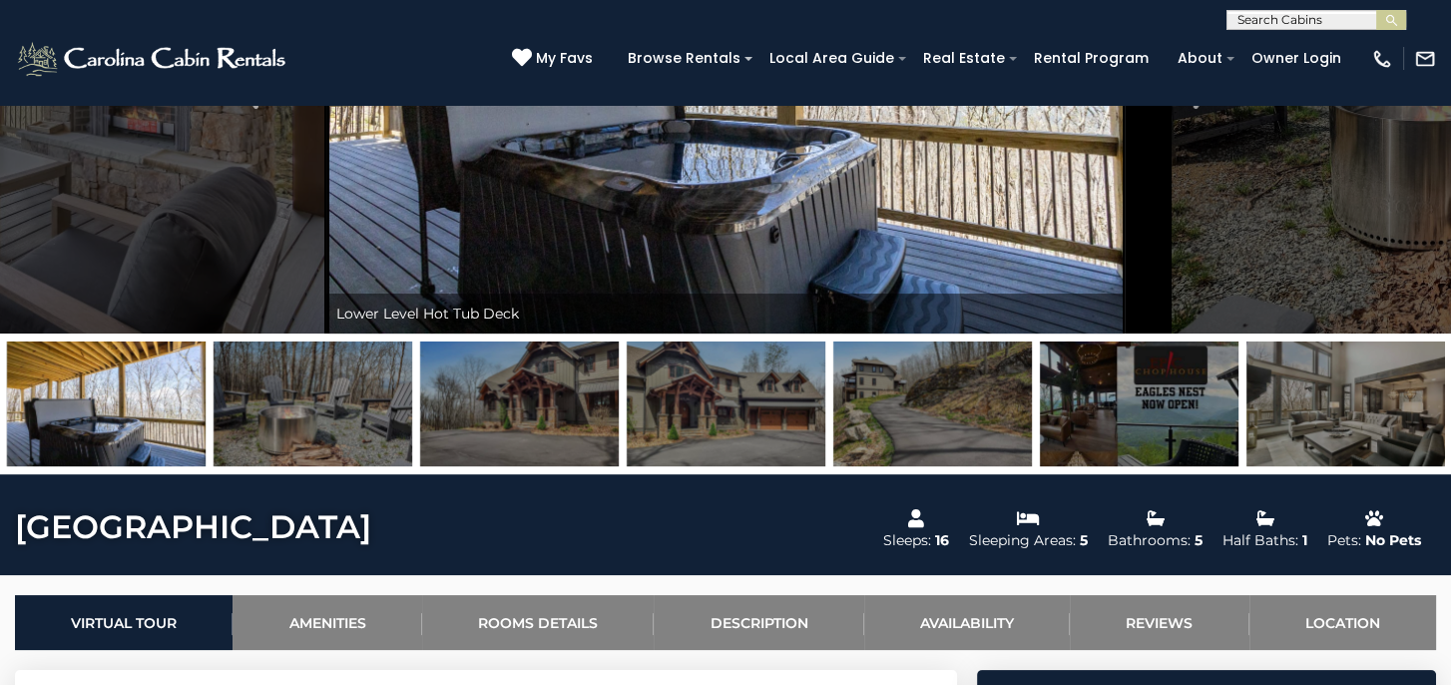
click at [548, 414] on img at bounding box center [519, 403] width 199 height 125
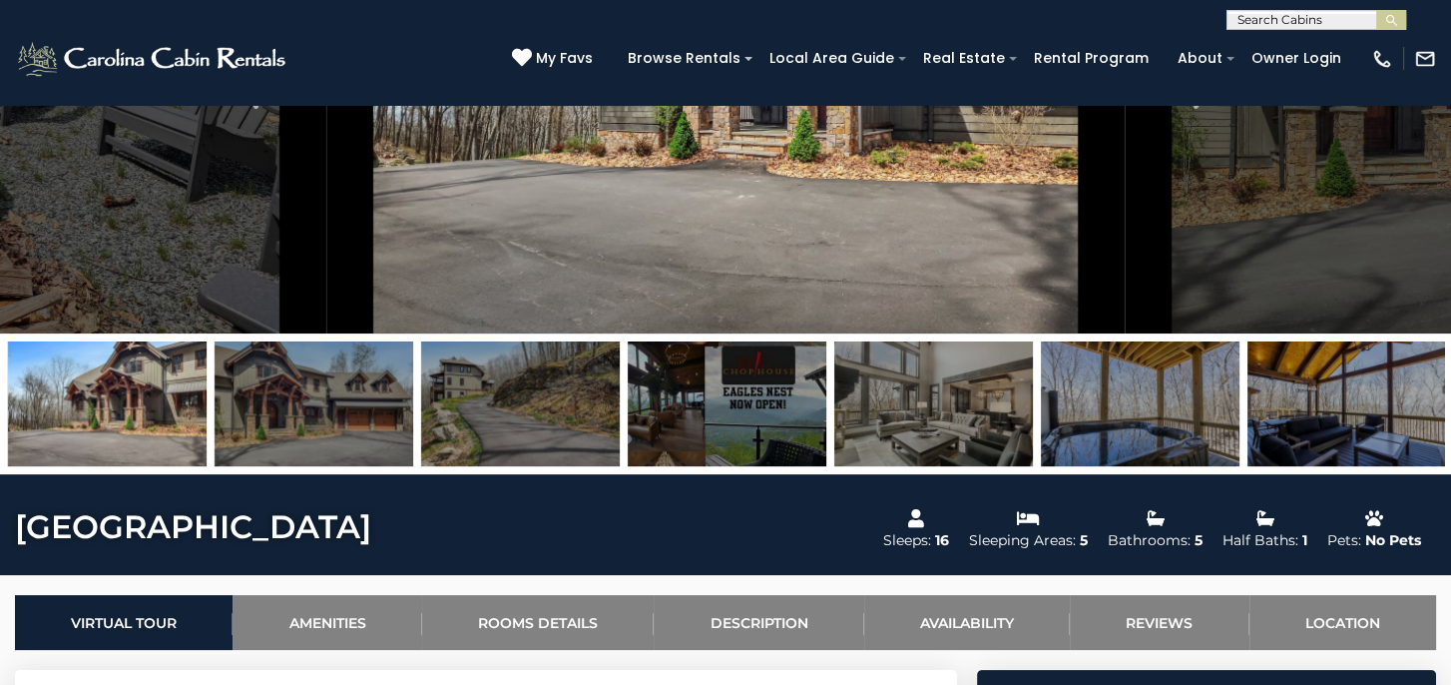
click at [335, 411] on img at bounding box center [314, 403] width 199 height 125
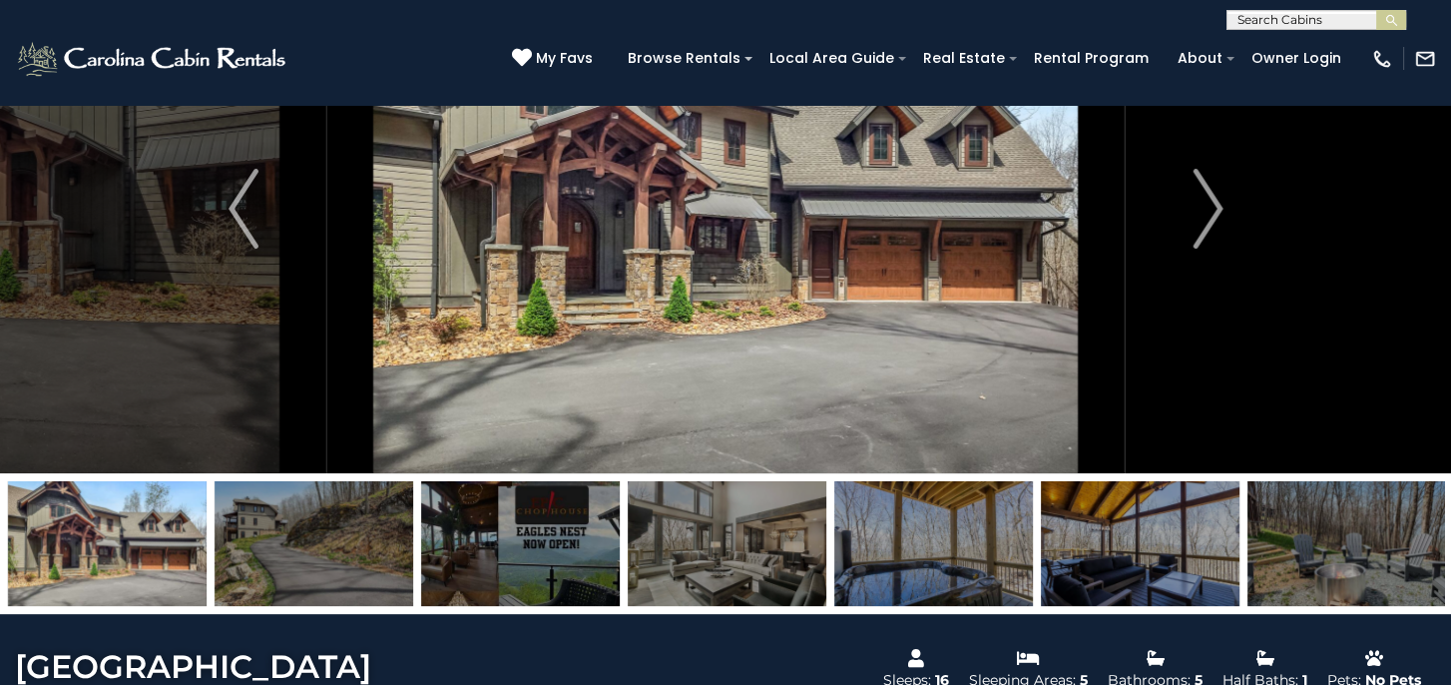
scroll to position [0, 0]
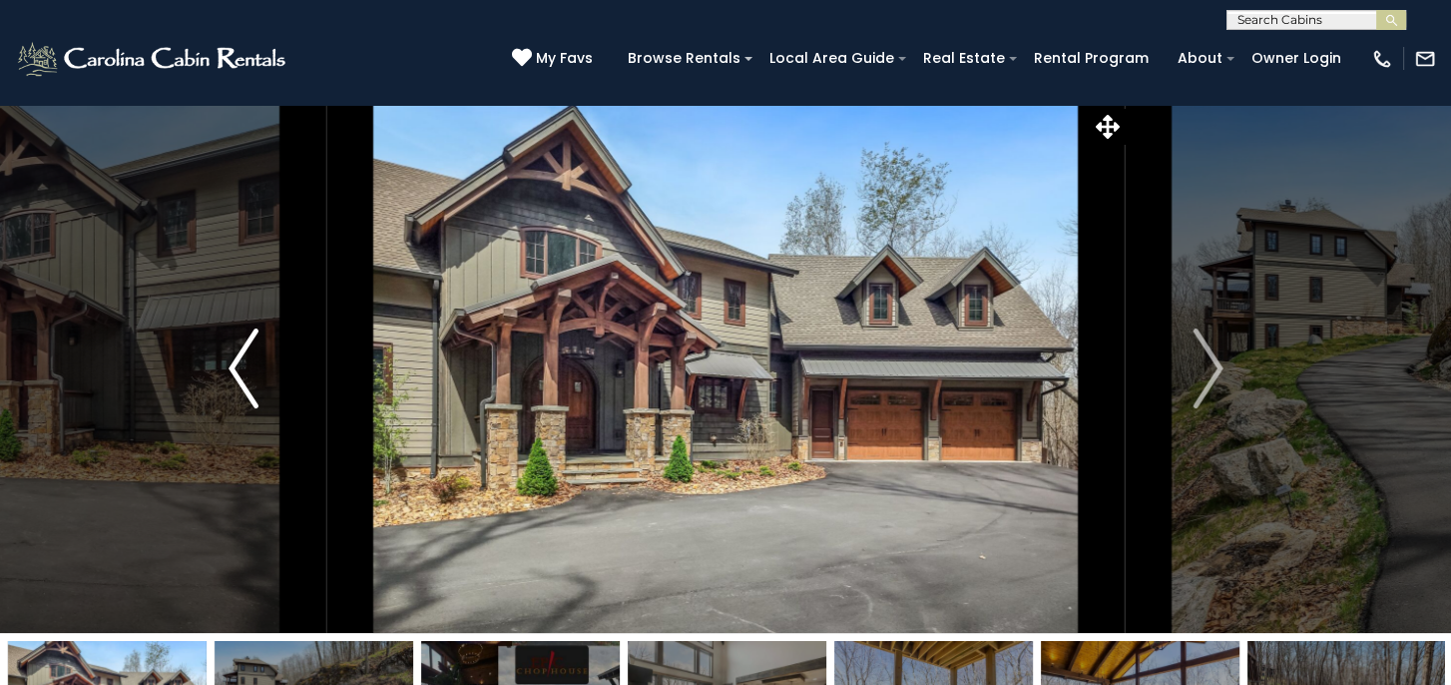
click at [214, 372] on button "Previous" at bounding box center [244, 368] width 167 height 529
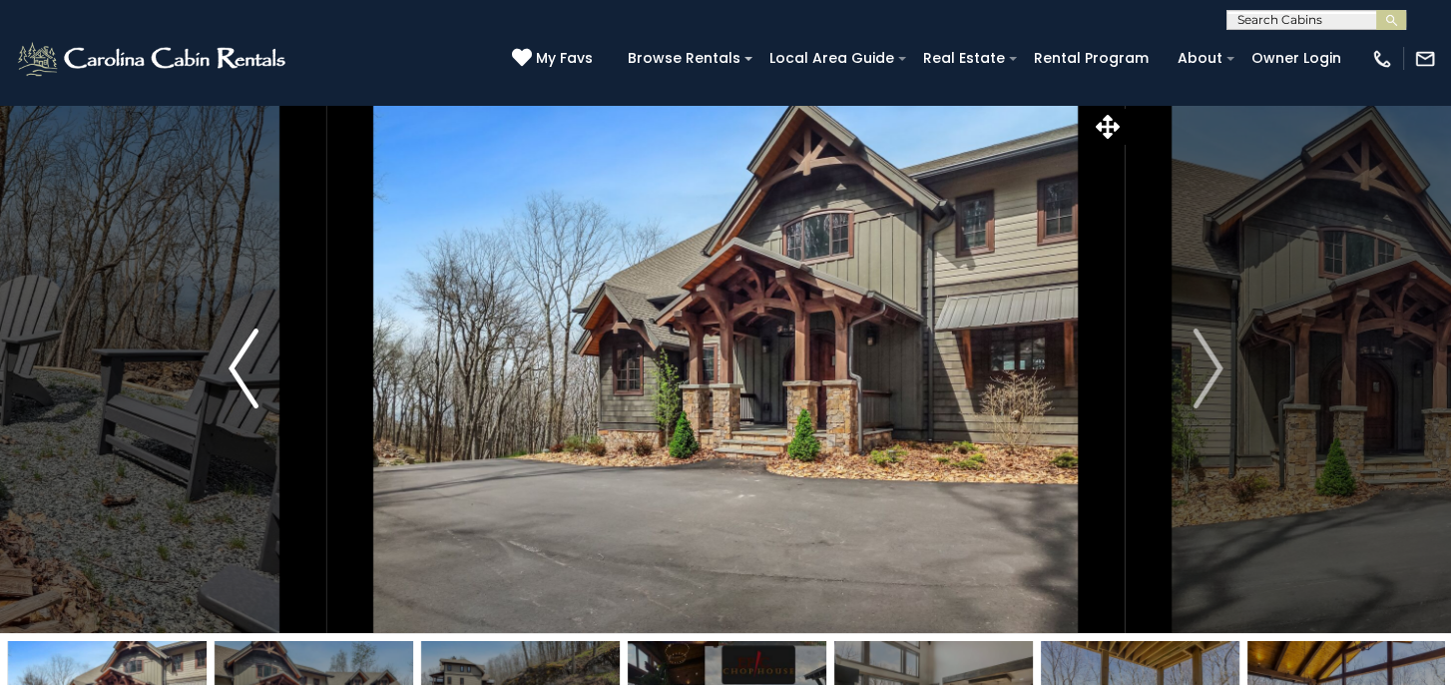
click at [230, 365] on img "Previous" at bounding box center [244, 368] width 30 height 80
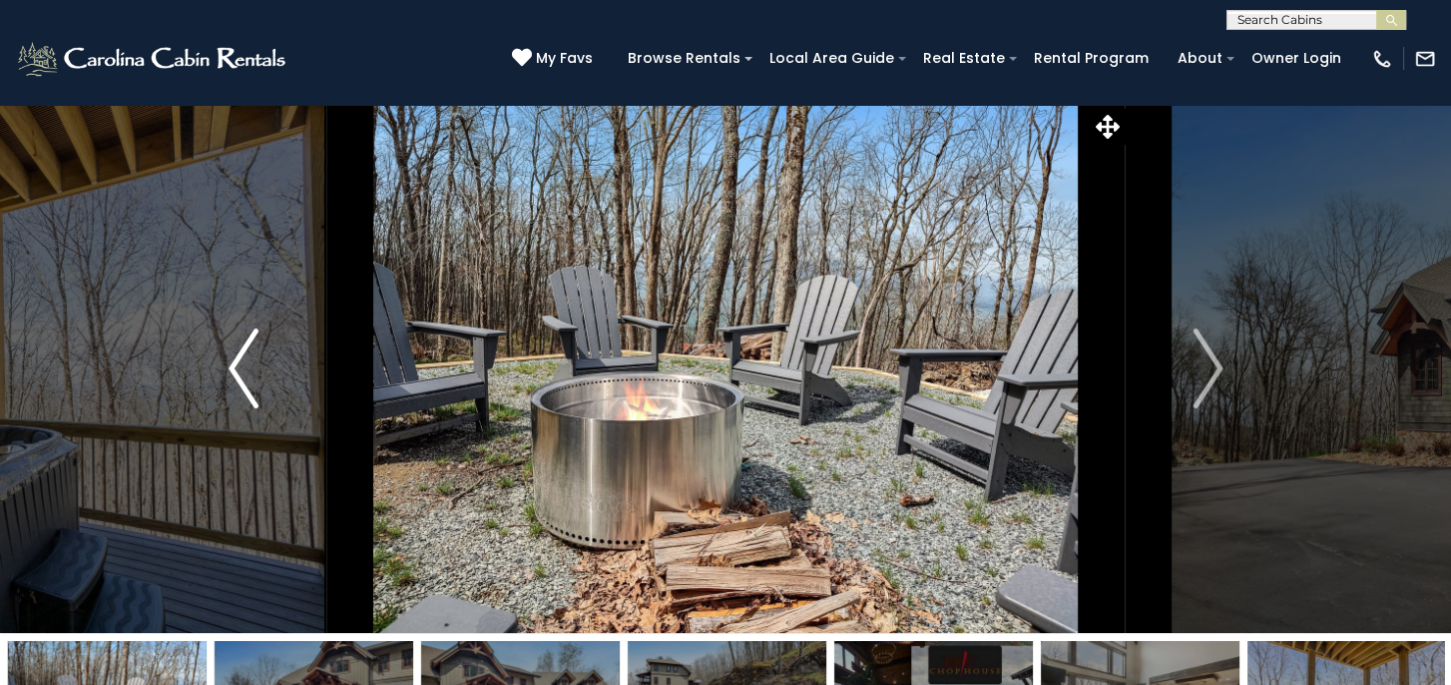
click at [230, 365] on img "Previous" at bounding box center [244, 368] width 30 height 80
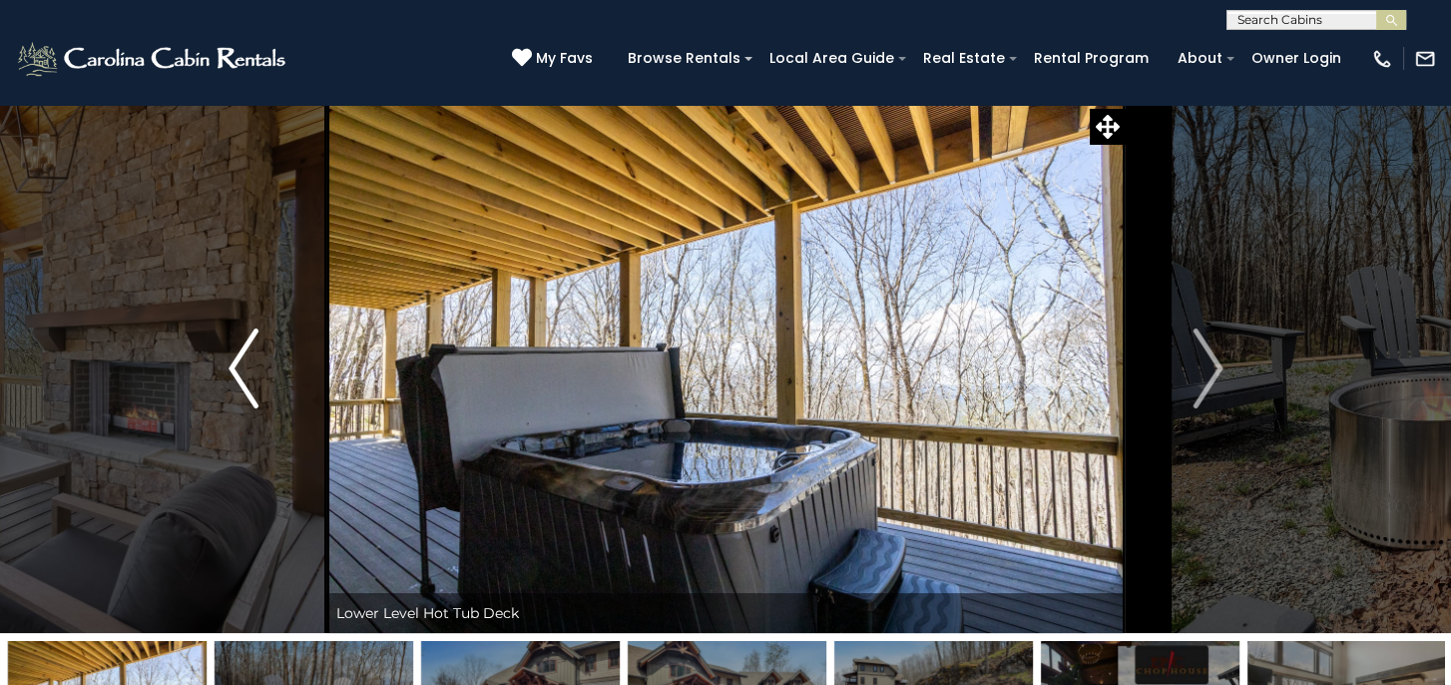
click at [237, 363] on img "Previous" at bounding box center [244, 368] width 30 height 80
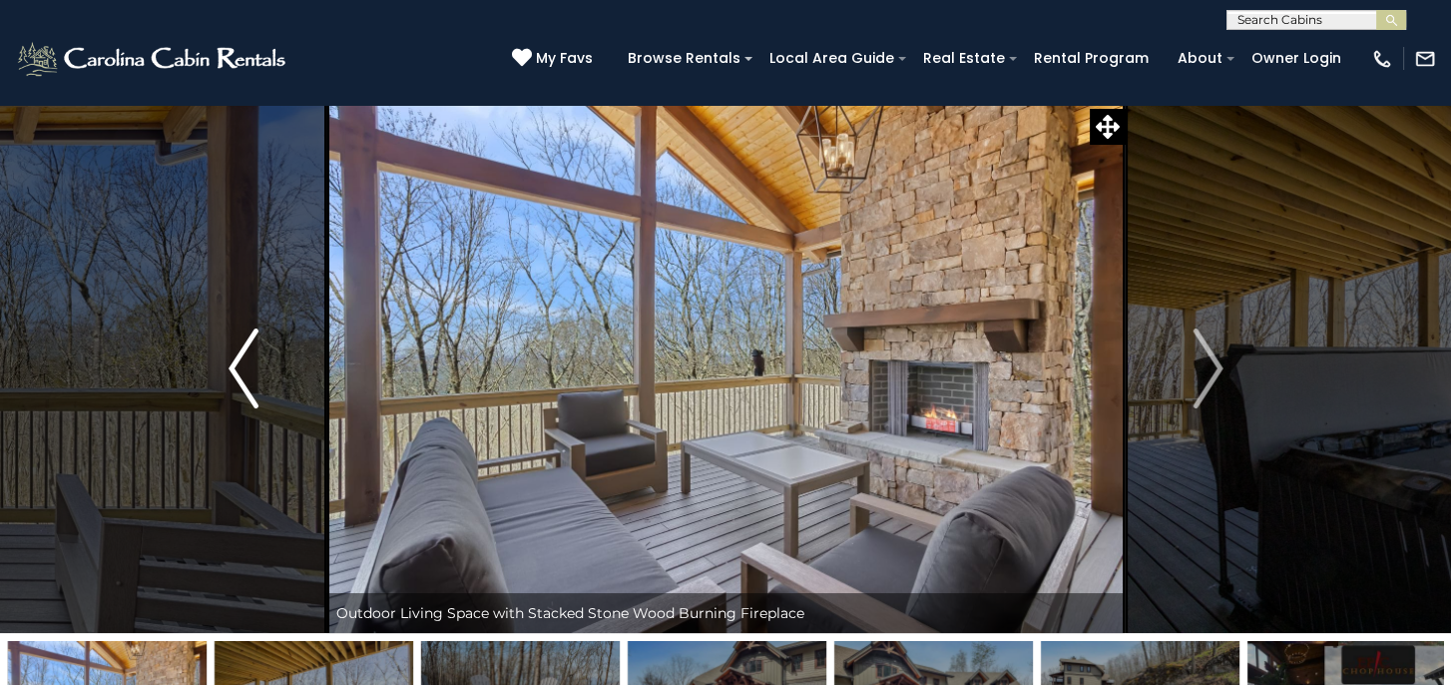
click at [237, 363] on img "Previous" at bounding box center [244, 368] width 30 height 80
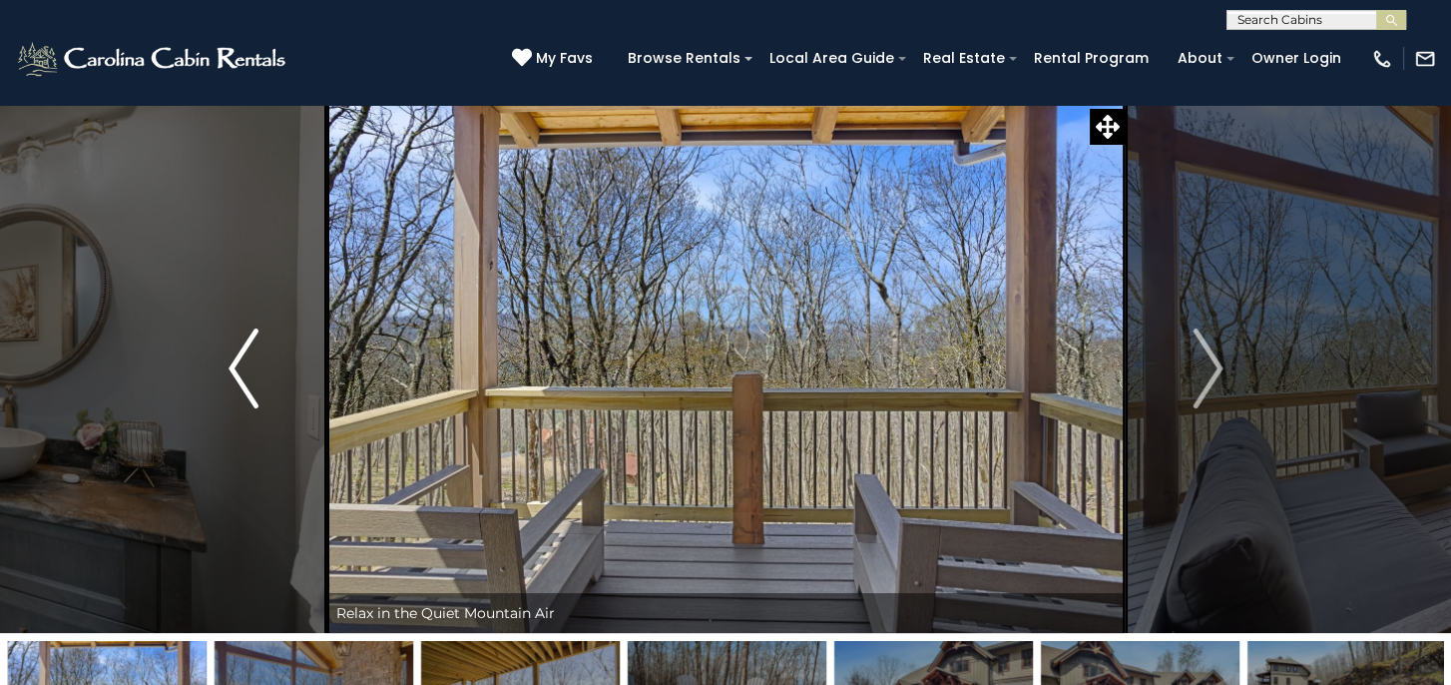
click at [237, 363] on img "Previous" at bounding box center [244, 368] width 30 height 80
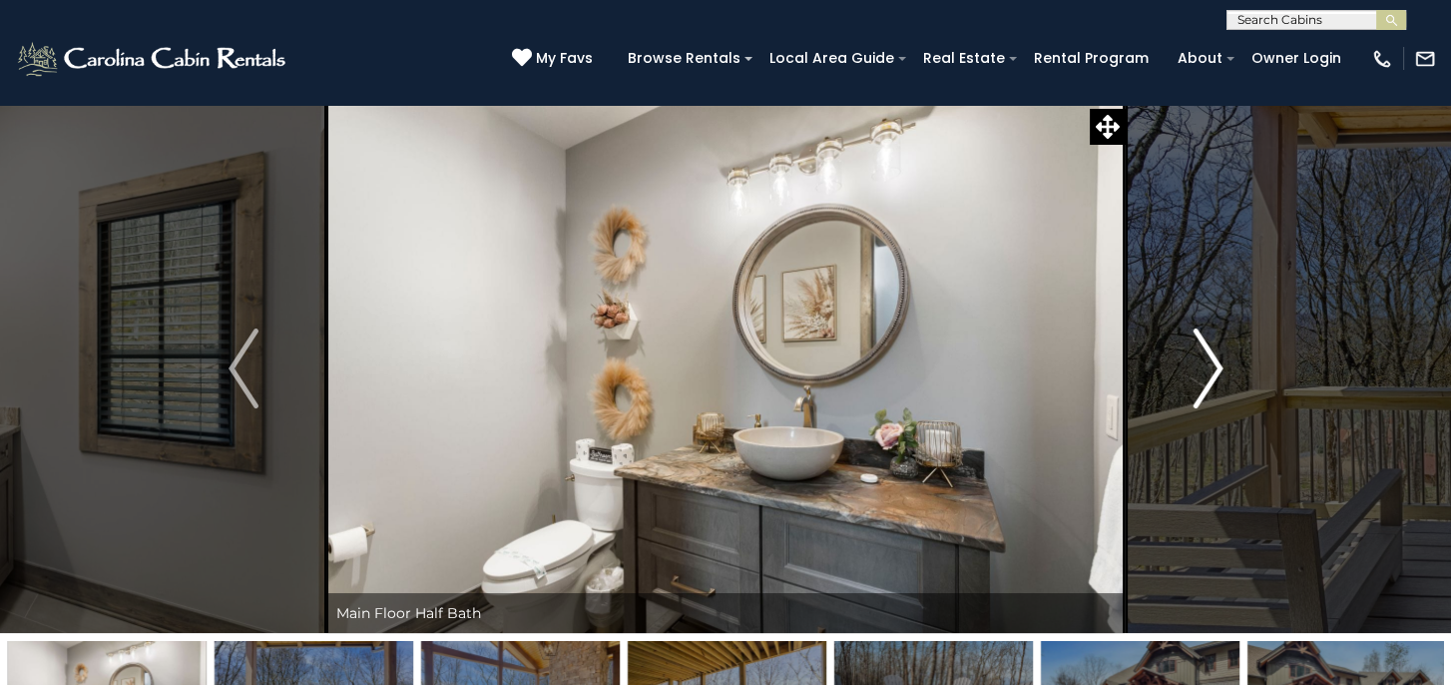
click at [1220, 373] on img "Next" at bounding box center [1208, 368] width 30 height 80
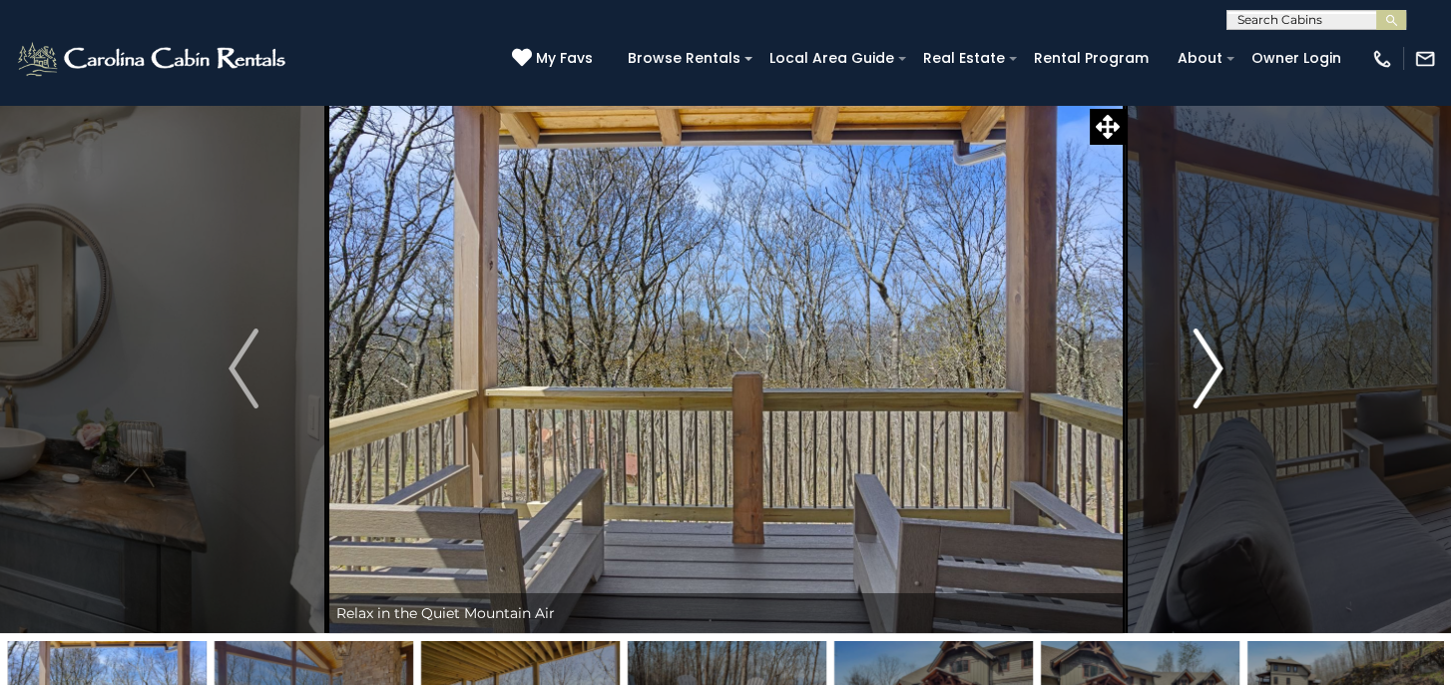
click at [1220, 373] on img "Next" at bounding box center [1208, 368] width 30 height 80
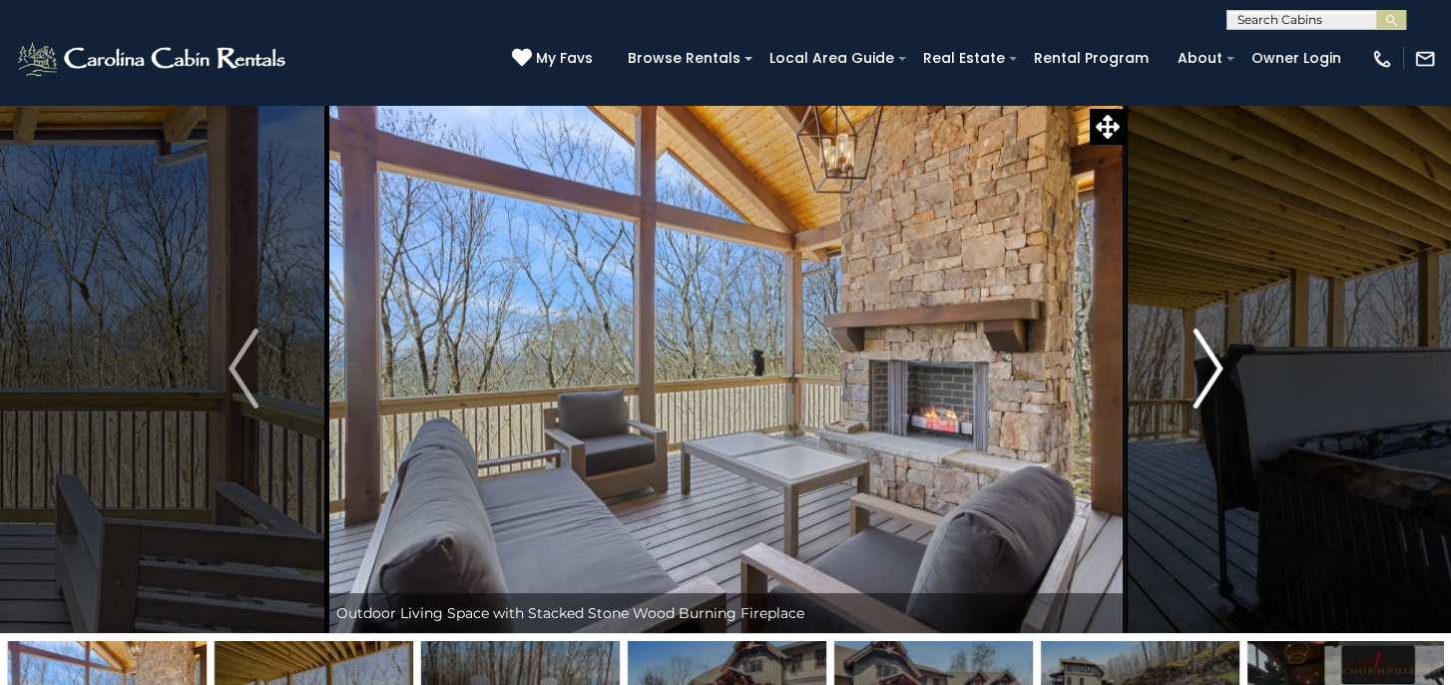
click at [1220, 373] on img "Next" at bounding box center [1208, 368] width 30 height 80
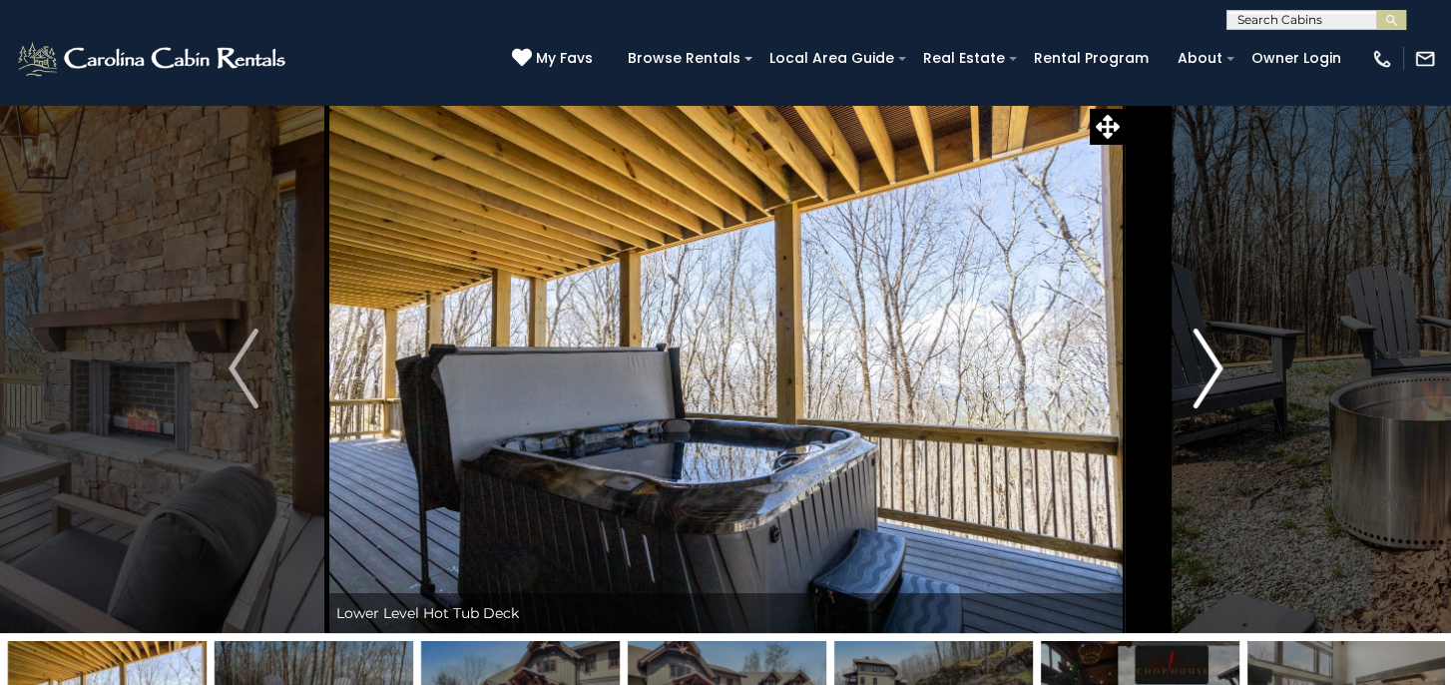
click at [1220, 373] on img "Next" at bounding box center [1208, 368] width 30 height 80
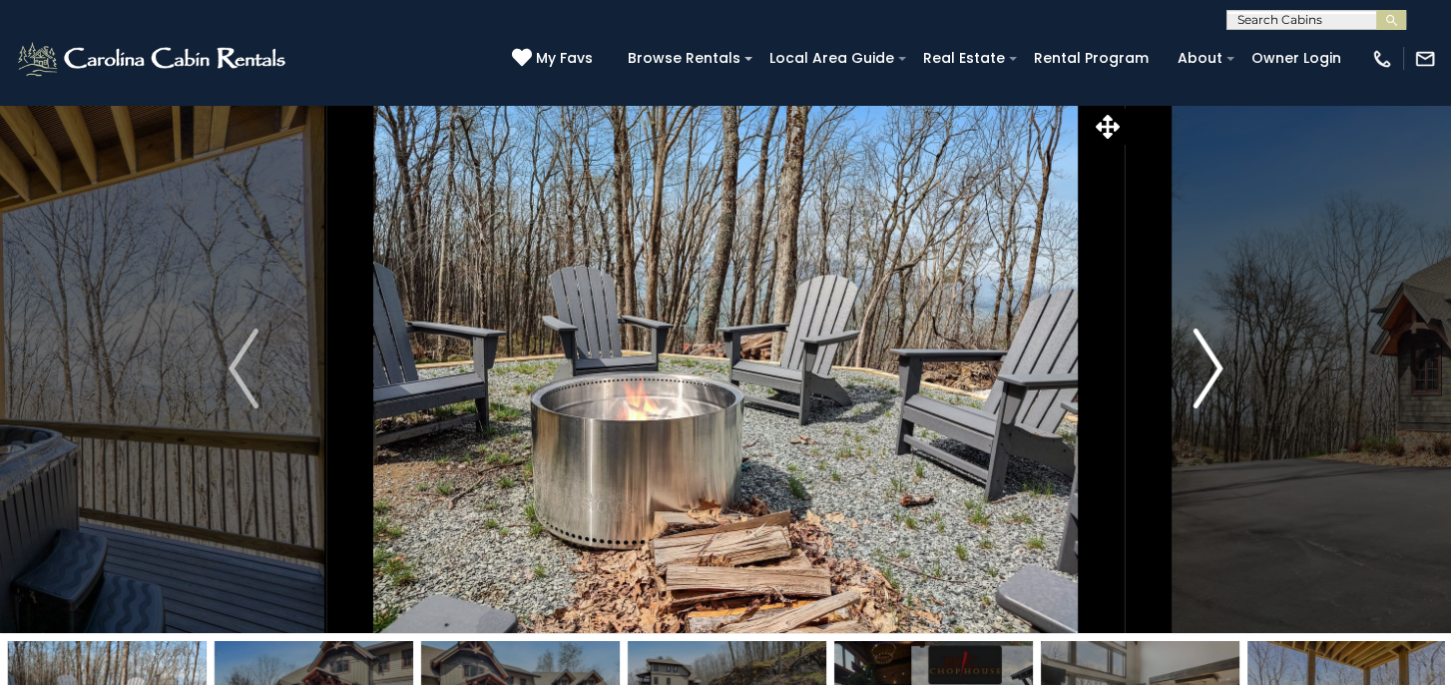
click at [1220, 373] on img "Next" at bounding box center [1208, 368] width 30 height 80
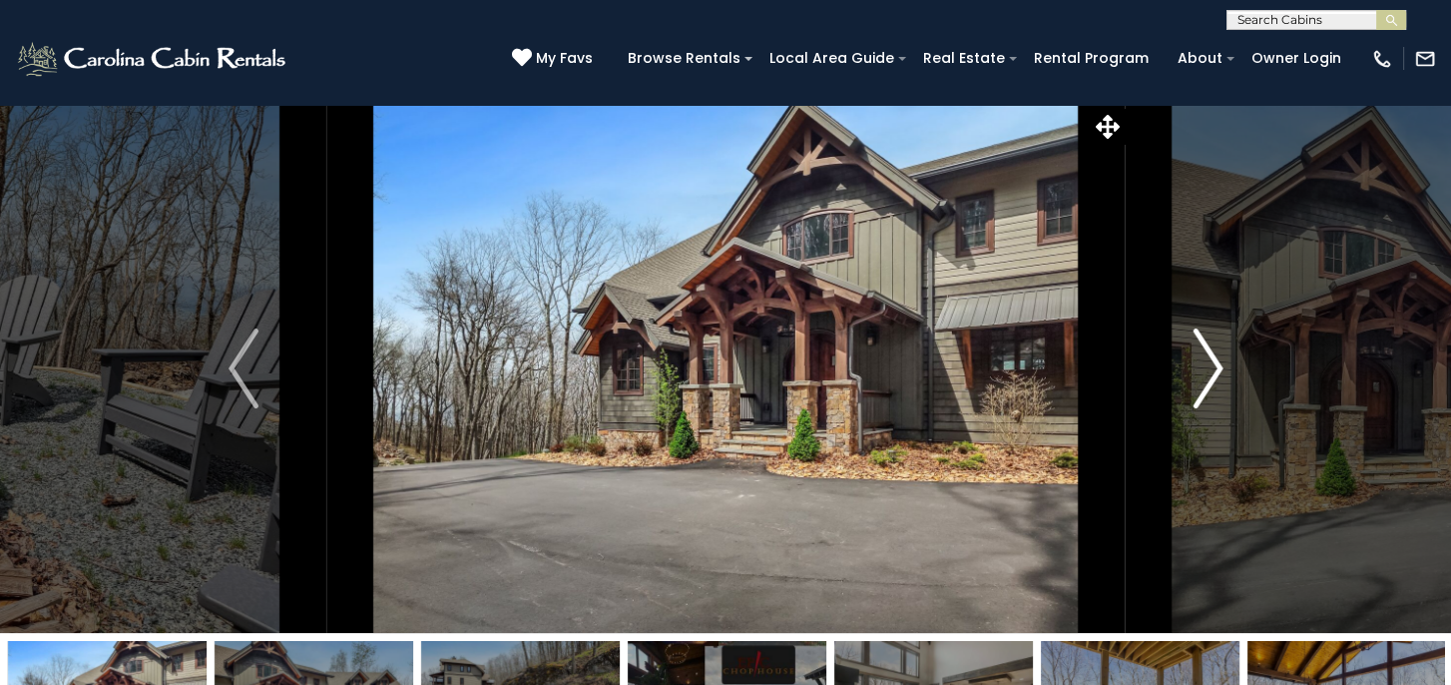
click at [1220, 373] on img "Next" at bounding box center [1208, 368] width 30 height 80
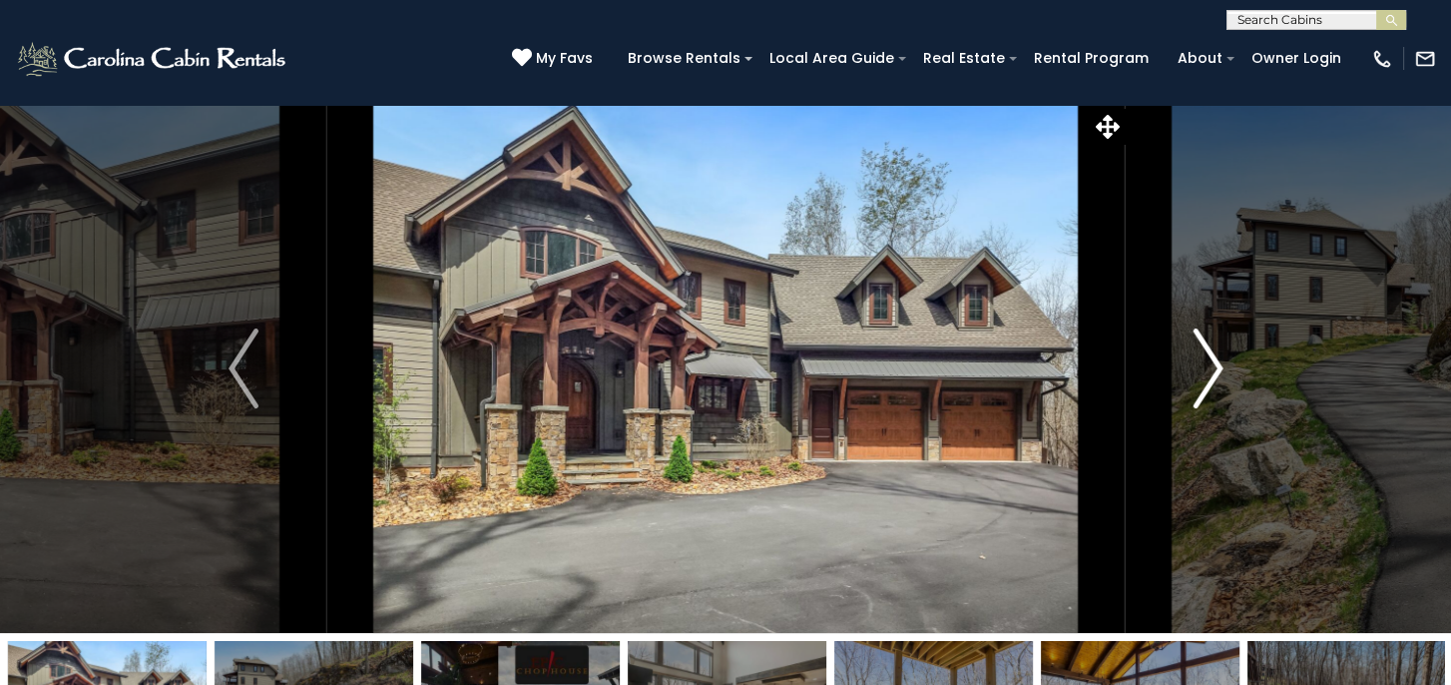
click at [1220, 373] on img "Next" at bounding box center [1208, 368] width 30 height 80
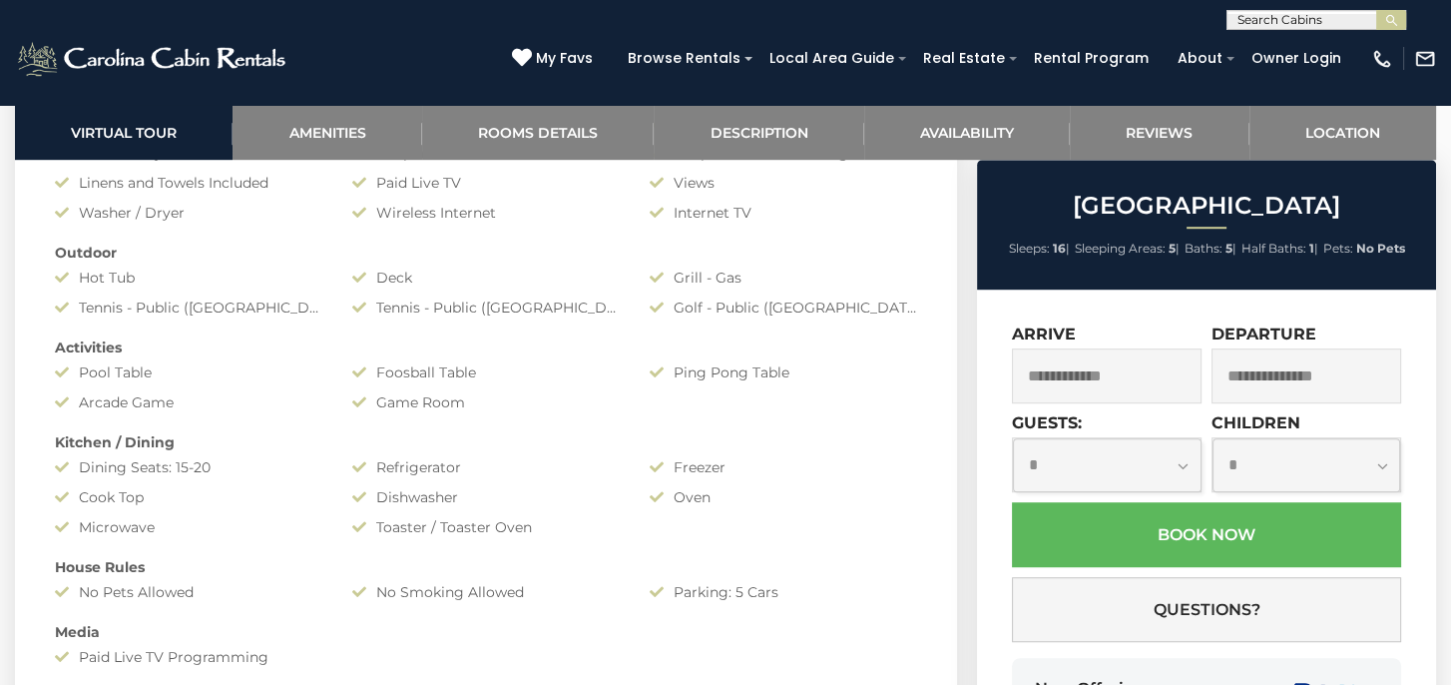
scroll to position [1397, 0]
